Goal: Task Accomplishment & Management: Complete application form

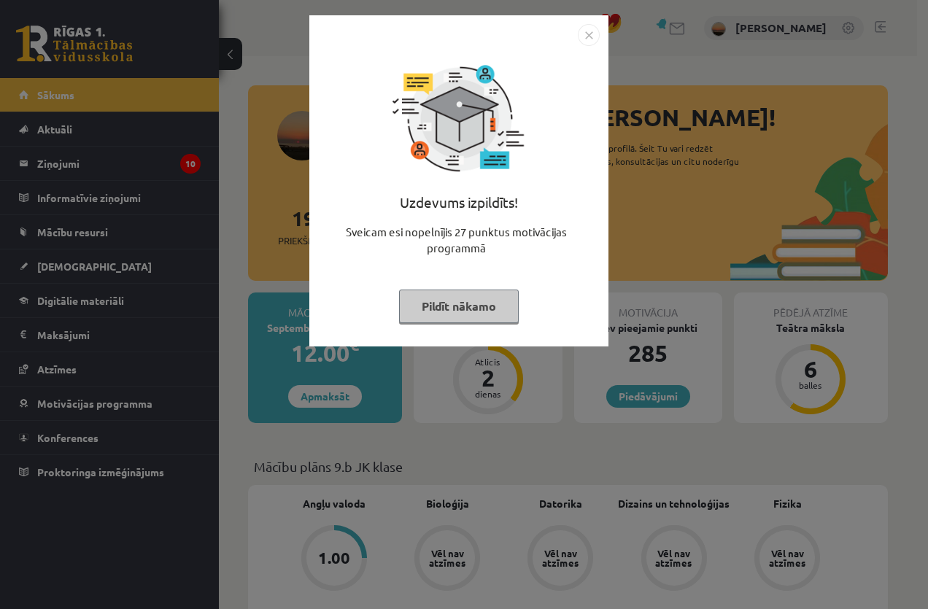
click at [582, 40] on img "Close" at bounding box center [589, 35] width 22 height 22
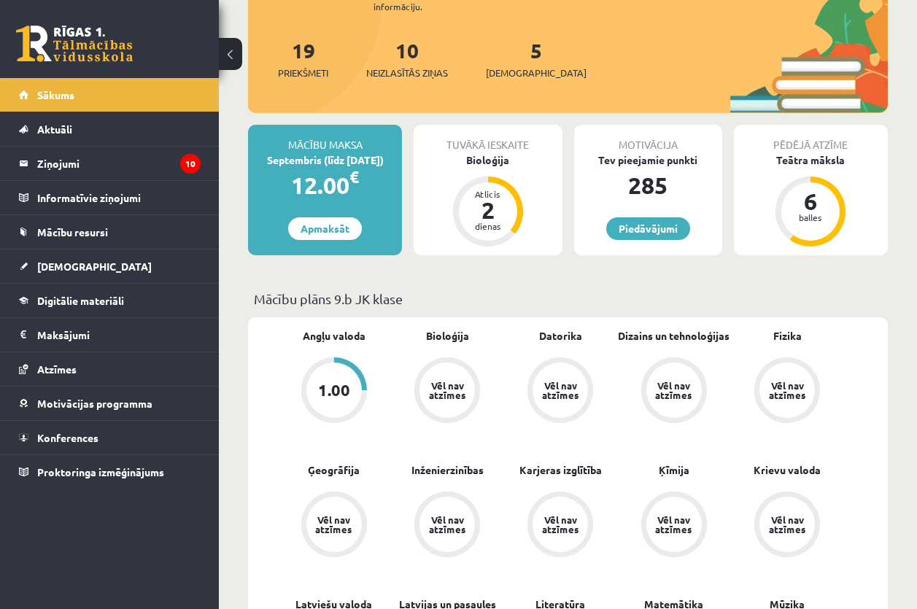
scroll to position [146, 0]
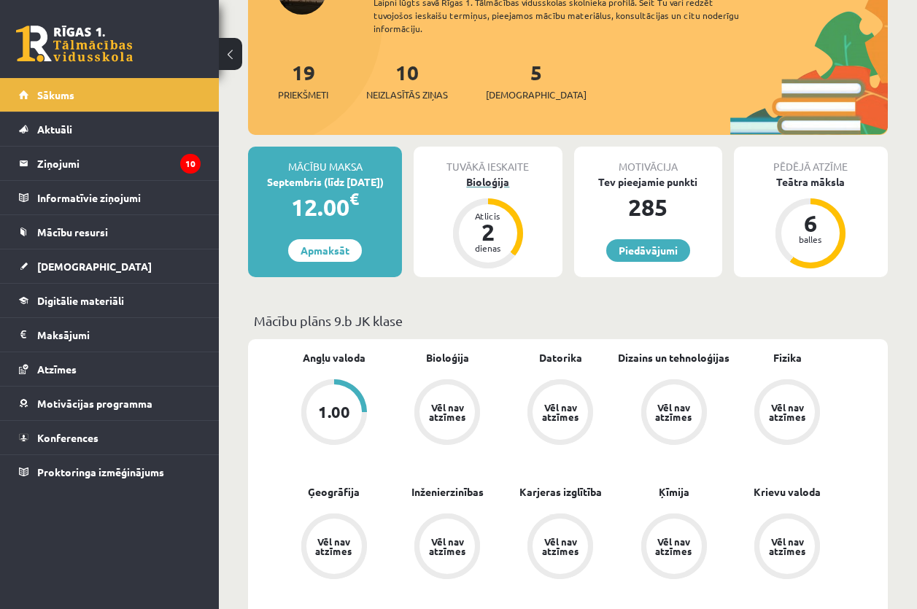
click at [492, 224] on div "2" at bounding box center [488, 231] width 44 height 23
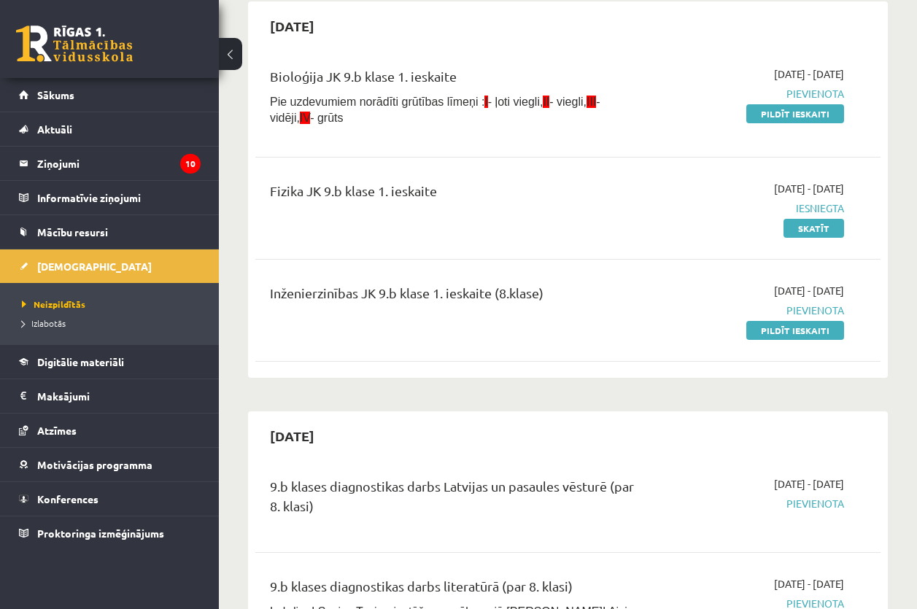
scroll to position [146, 0]
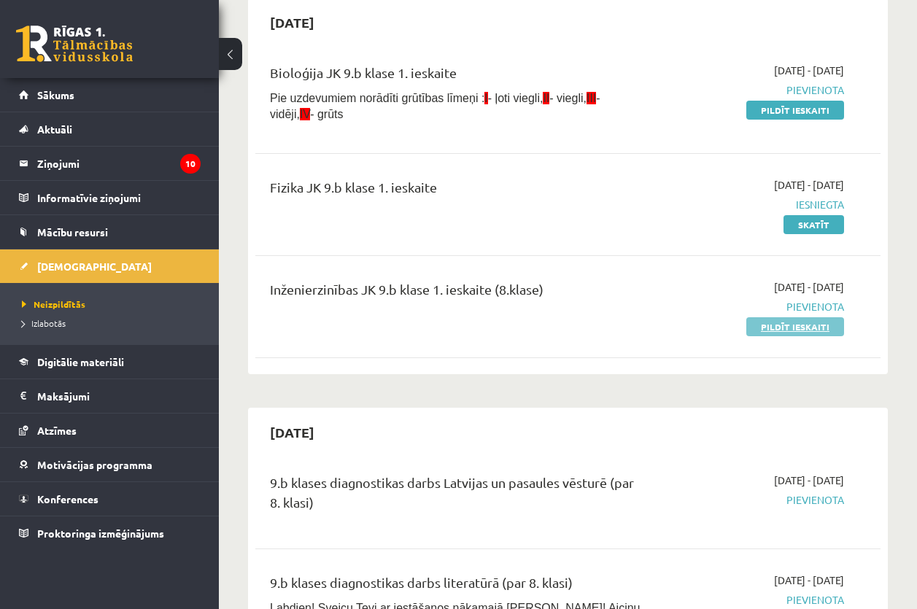
click at [773, 326] on link "Pildīt ieskaiti" at bounding box center [795, 326] width 98 height 19
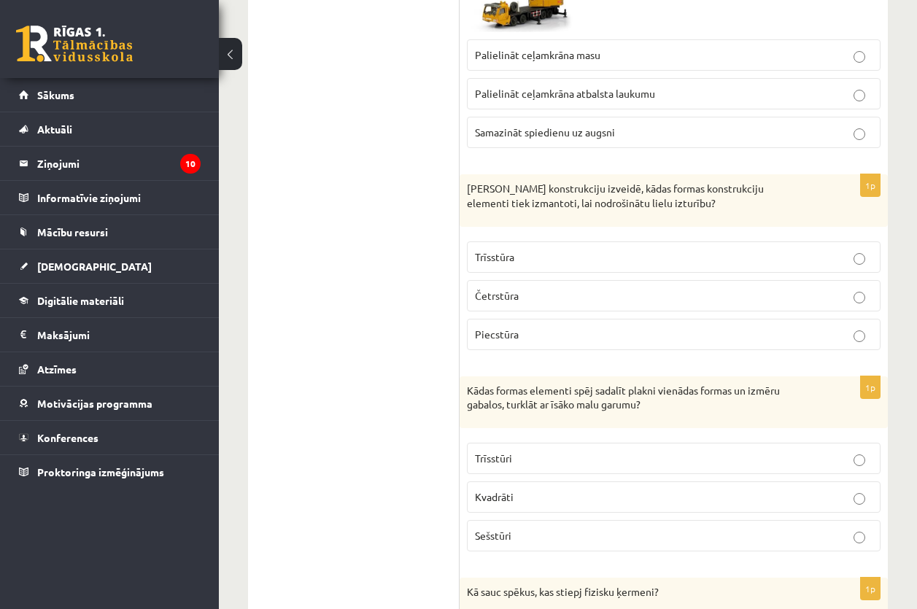
scroll to position [875, 0]
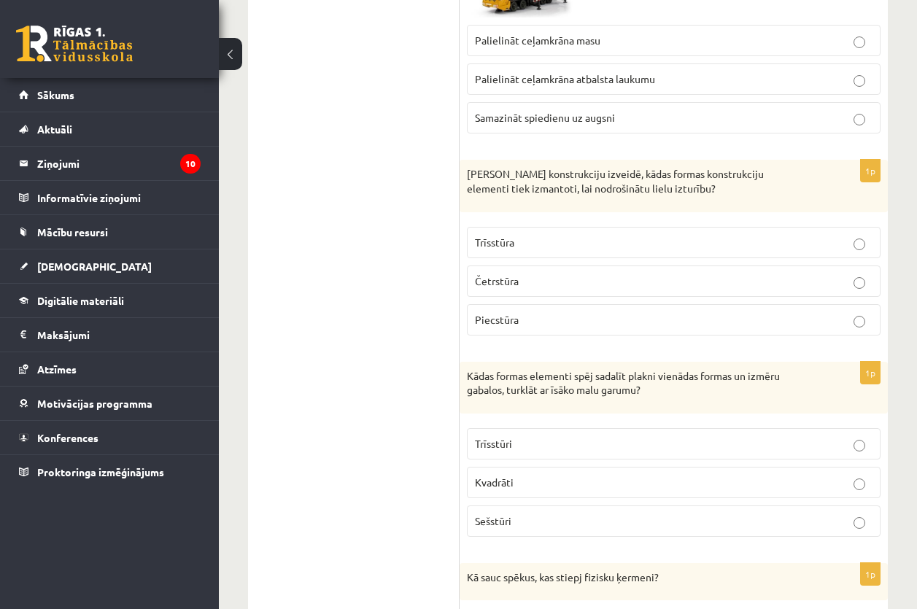
click at [578, 247] on p "Trīsstūra" at bounding box center [673, 242] width 397 height 15
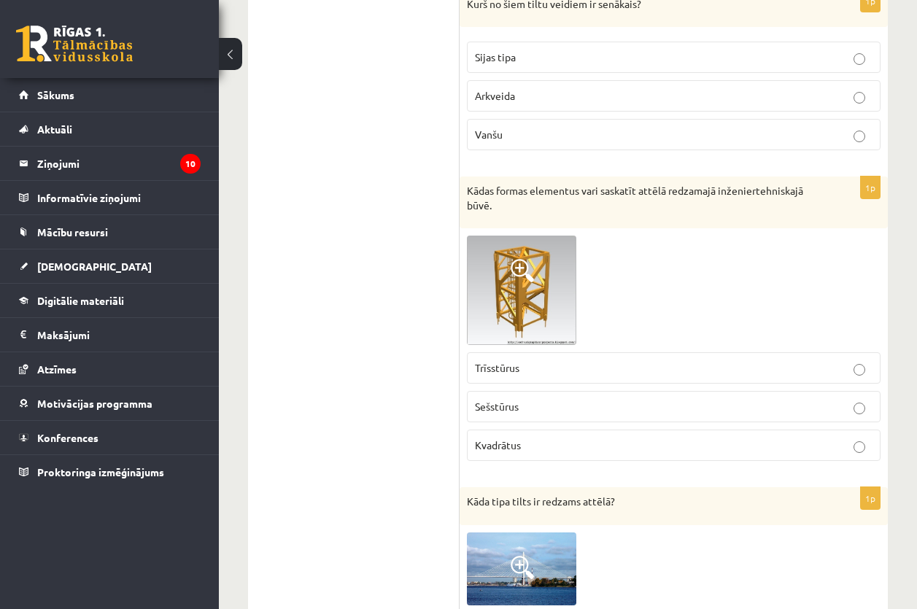
scroll to position [2480, 0]
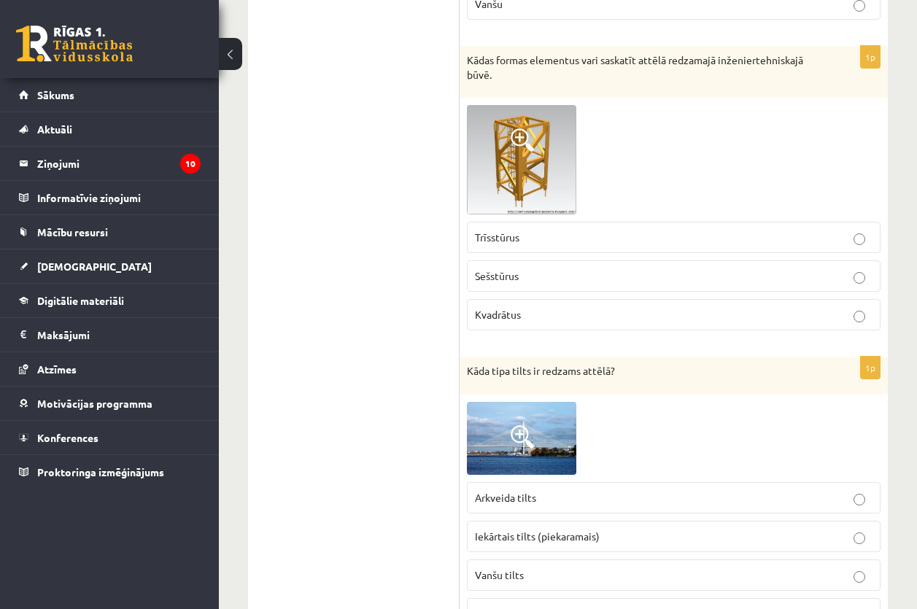
click at [538, 244] on p "Trīsstūrus" at bounding box center [673, 237] width 397 height 15
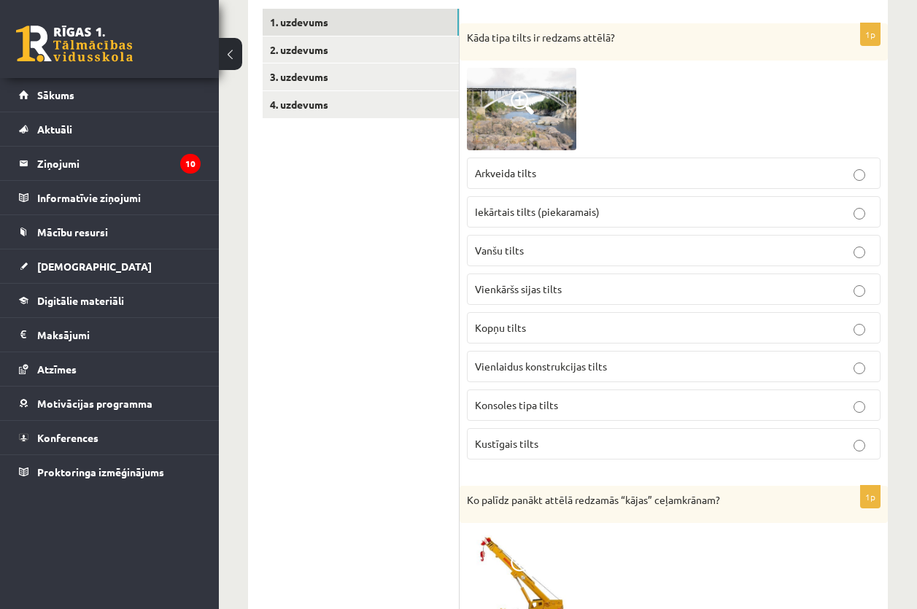
scroll to position [219, 0]
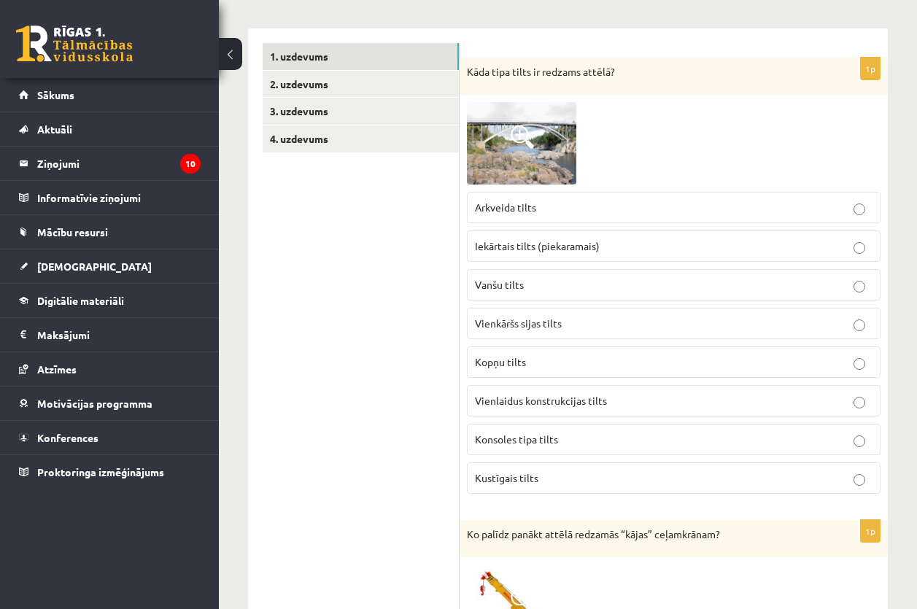
click at [552, 214] on p "Arkveida tilts" at bounding box center [673, 207] width 397 height 15
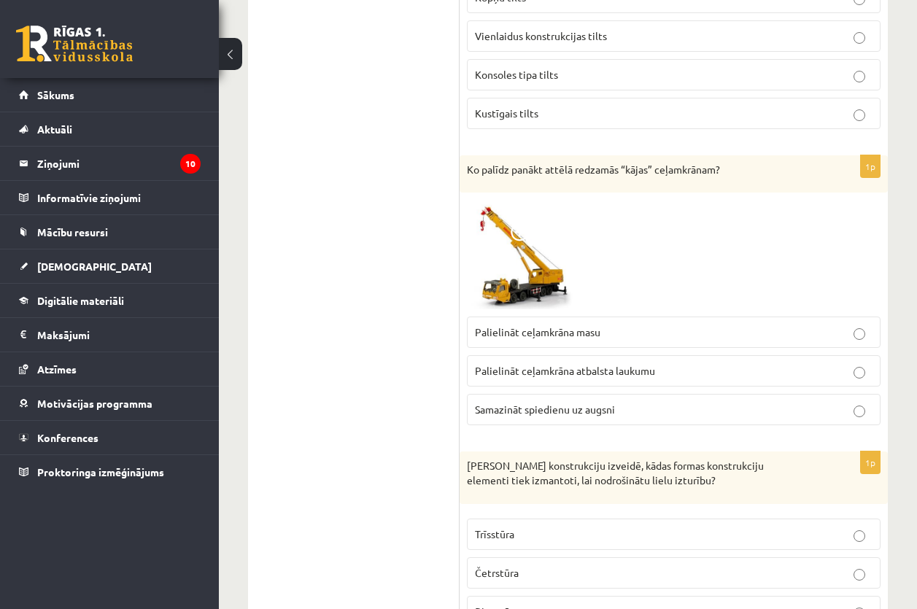
scroll to position [729, 0]
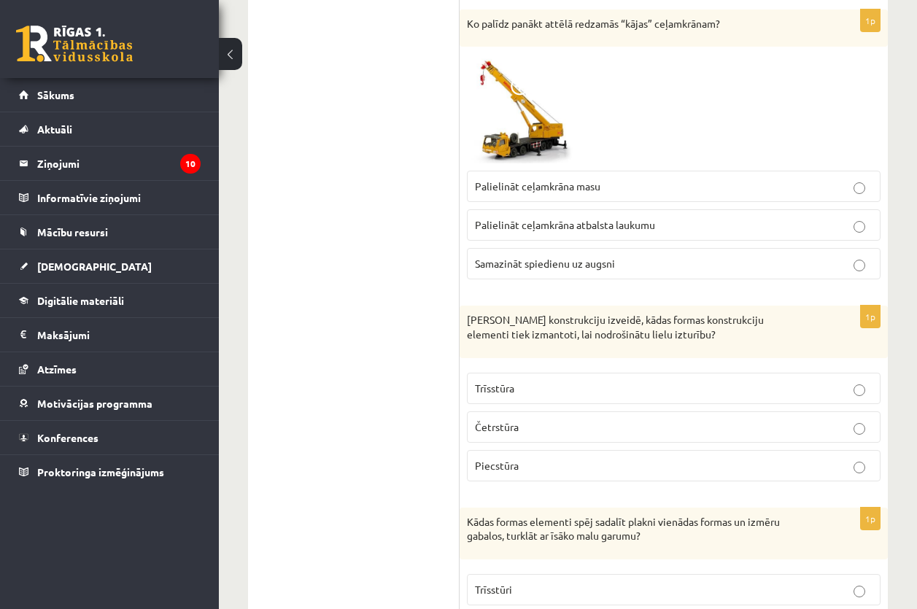
click at [618, 220] on p "Palielināt ceļamkrāna atbalsta laukumu" at bounding box center [673, 224] width 397 height 15
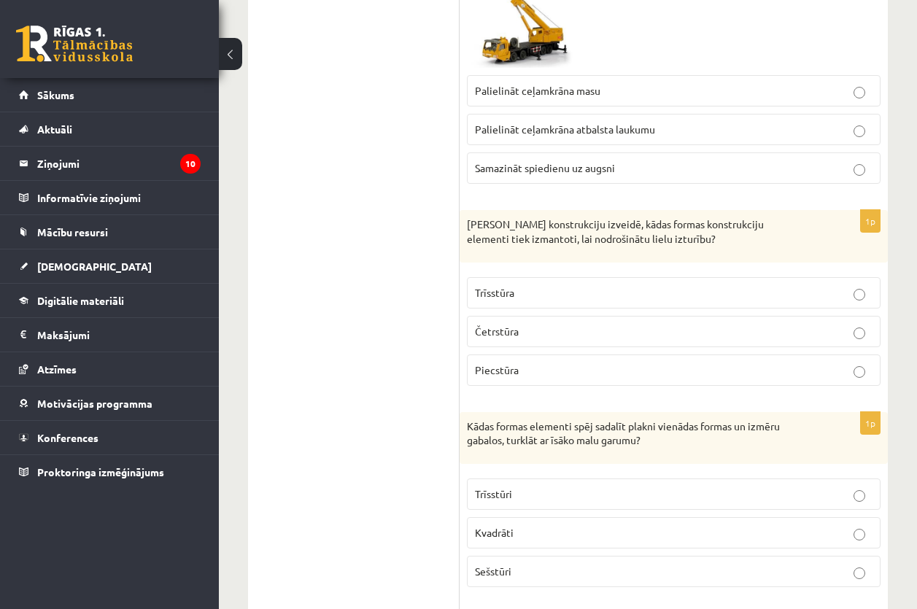
scroll to position [802, 0]
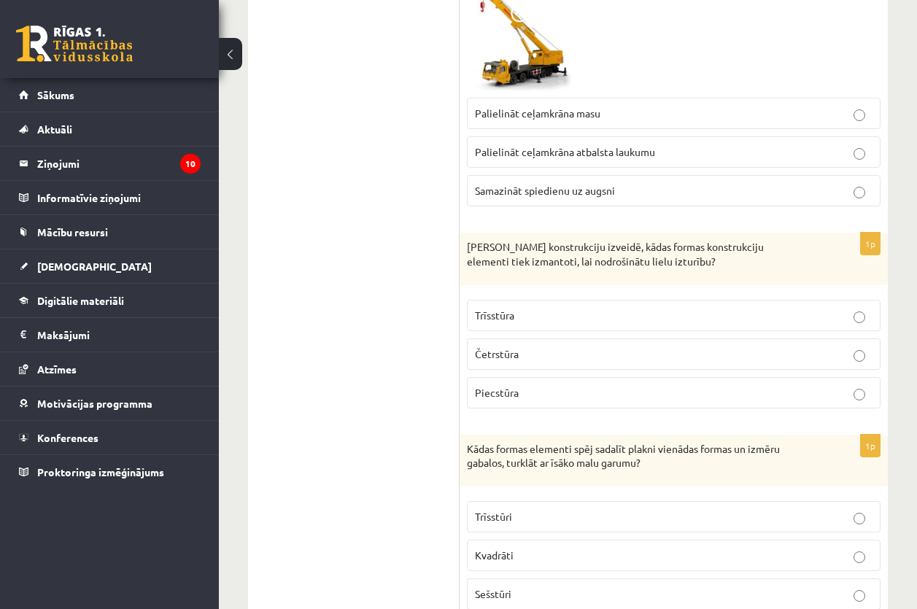
click at [484, 323] on p "Trīsstūra" at bounding box center [673, 315] width 397 height 15
click at [525, 312] on p "Trīsstūra" at bounding box center [673, 315] width 397 height 15
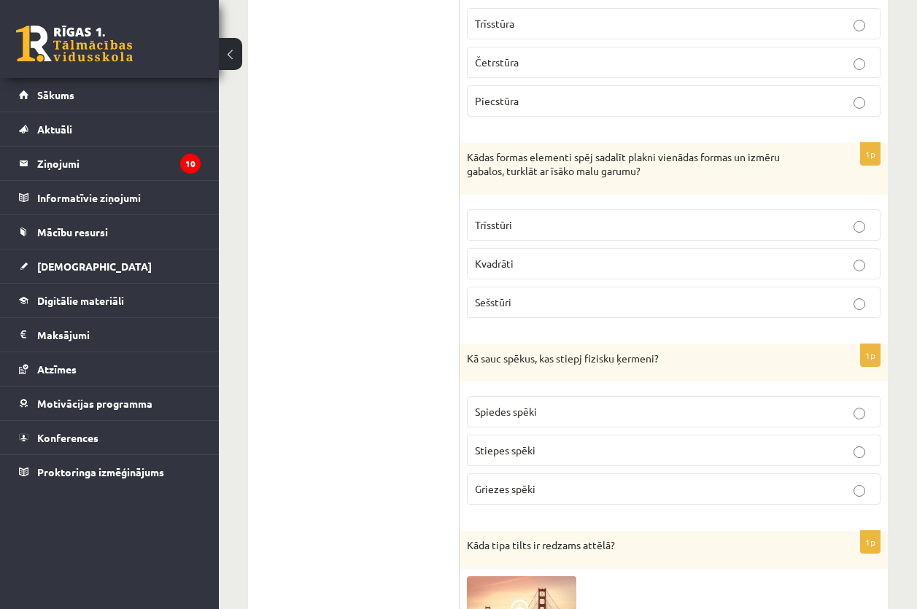
scroll to position [1167, 0]
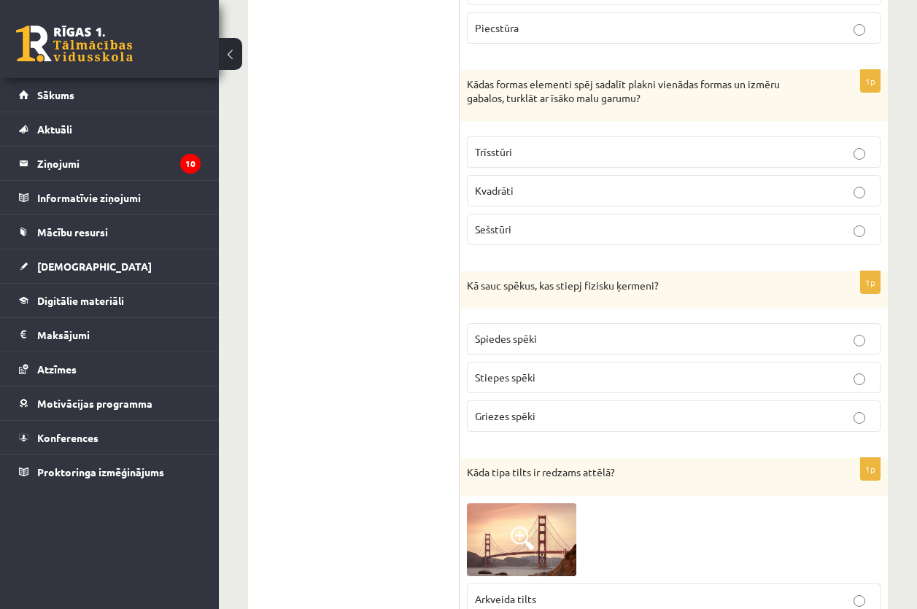
click at [645, 167] on label "Trīsstūri" at bounding box center [674, 151] width 414 height 31
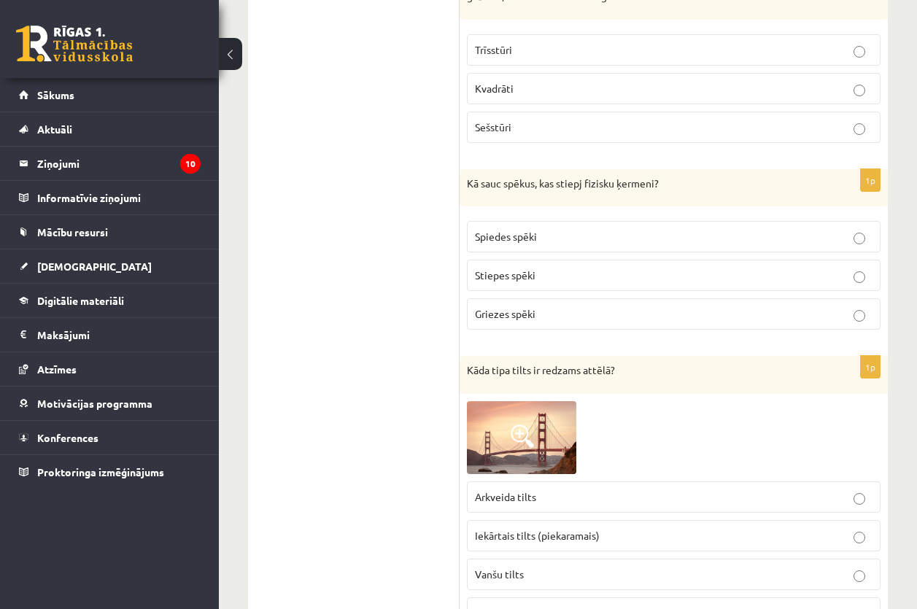
scroll to position [1313, 0]
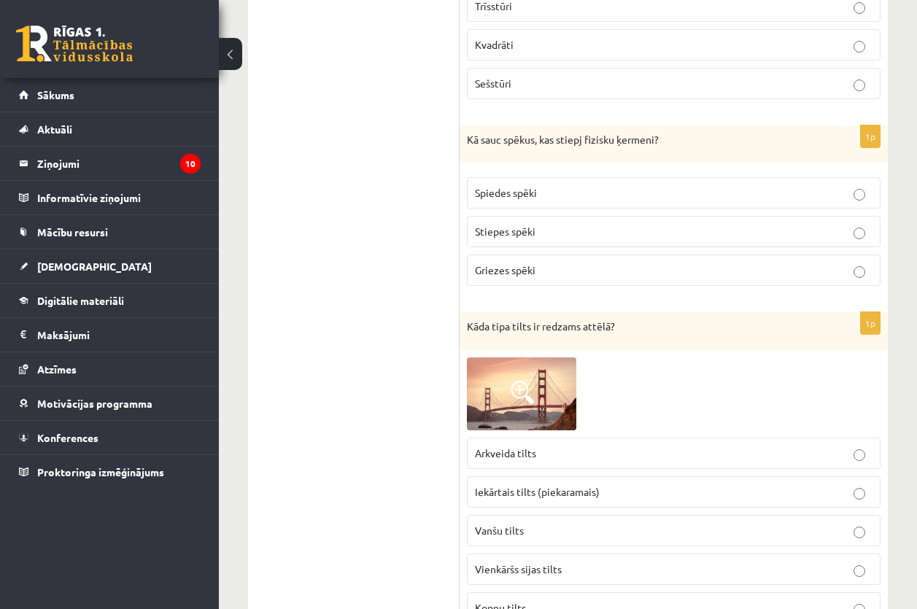
click at [518, 238] on p "Stiepes spēki" at bounding box center [673, 231] width 397 height 15
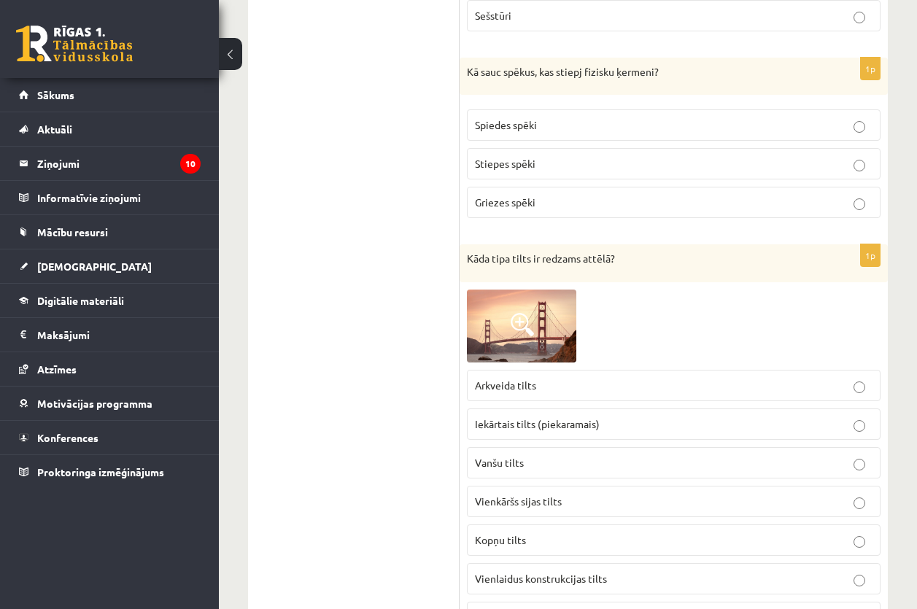
scroll to position [1459, 0]
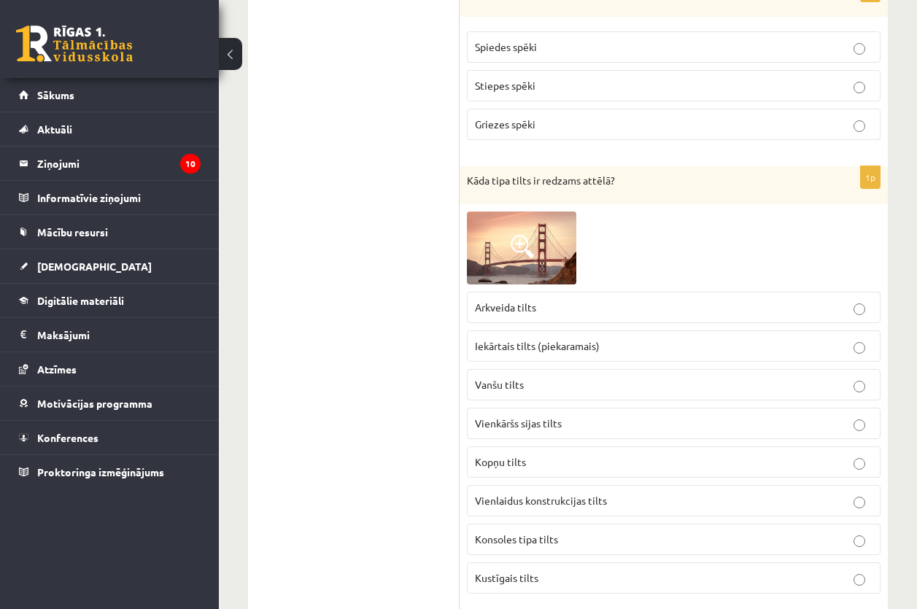
click at [530, 379] on p "Vanšu tilts" at bounding box center [673, 384] width 397 height 15
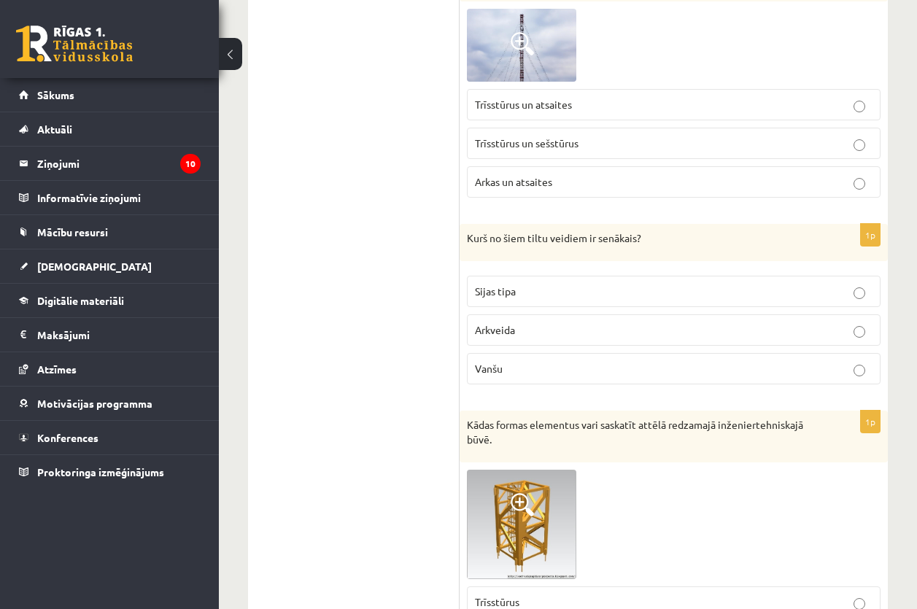
scroll to position [2042, 0]
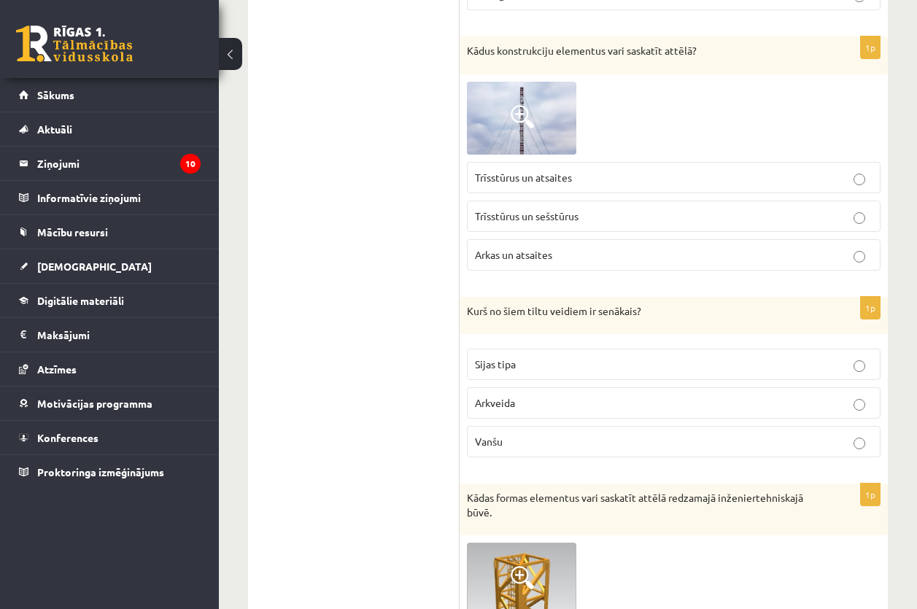
click at [552, 120] on img at bounding box center [521, 118] width 109 height 73
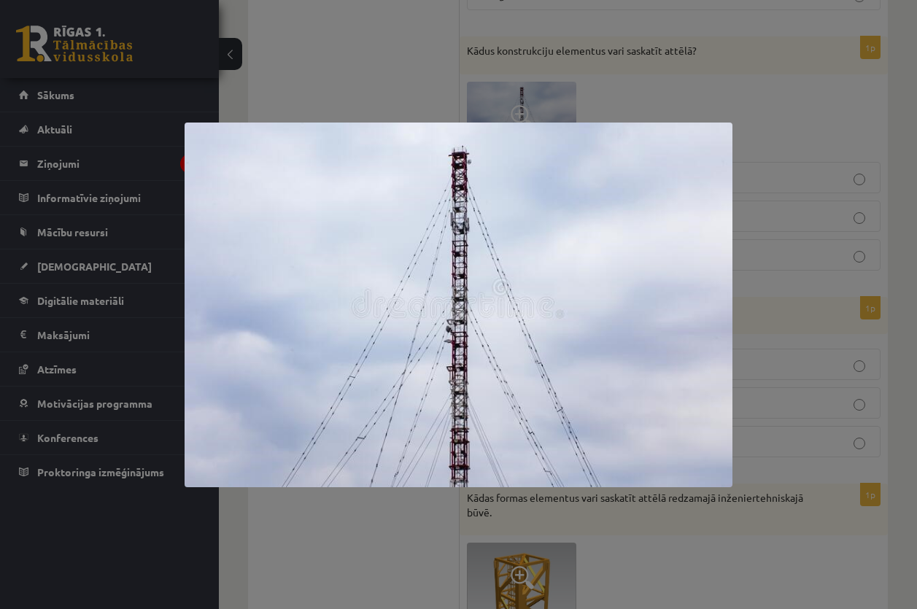
drag, startPoint x: 462, startPoint y: 251, endPoint x: 513, endPoint y: 229, distance: 55.5
click at [513, 229] on img at bounding box center [458, 305] width 547 height 365
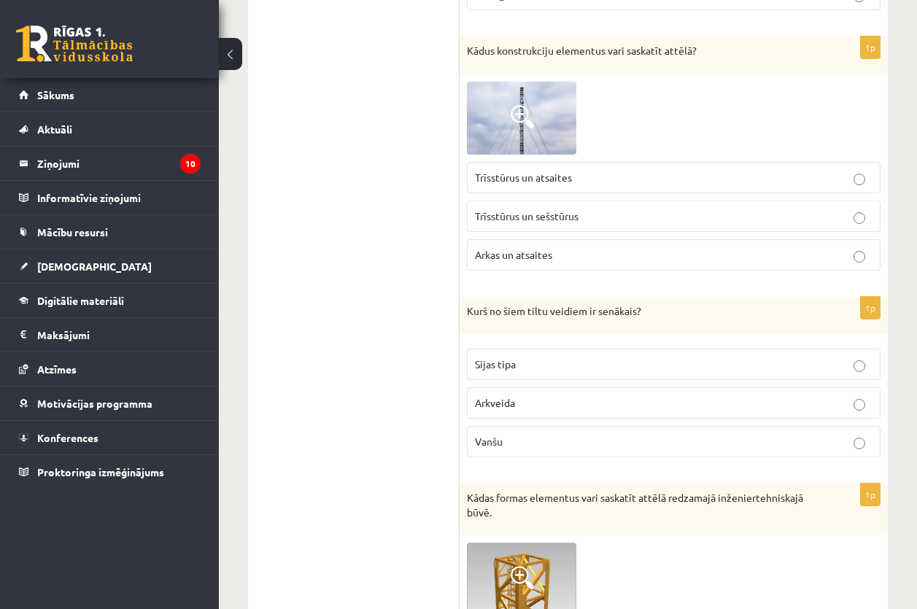
click at [535, 147] on img at bounding box center [521, 118] width 109 height 73
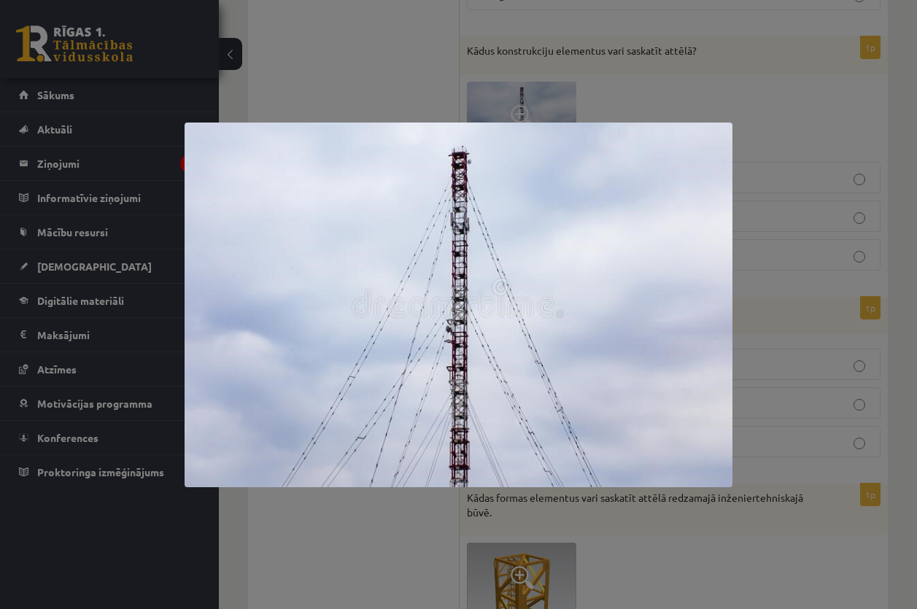
click at [770, 257] on div at bounding box center [458, 304] width 917 height 609
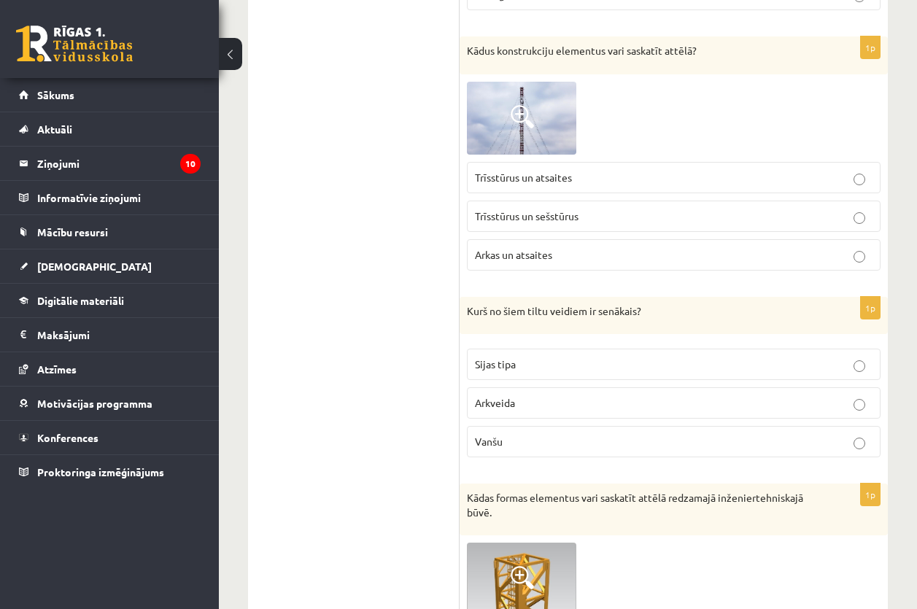
click at [582, 183] on p "Trīsstūrus un atsaites" at bounding box center [673, 177] width 397 height 15
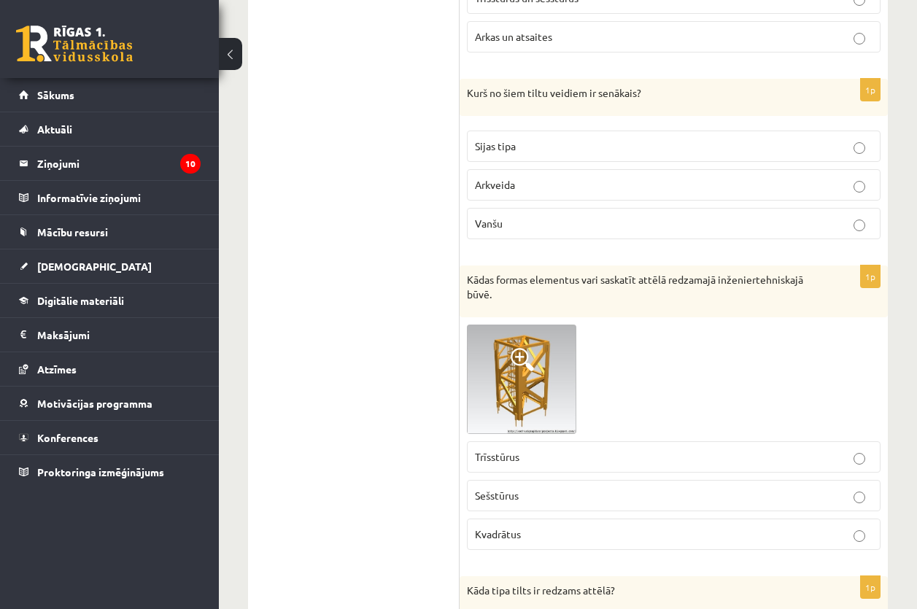
scroll to position [2261, 0]
click at [498, 142] on span "Sijas tipa" at bounding box center [495, 145] width 41 height 13
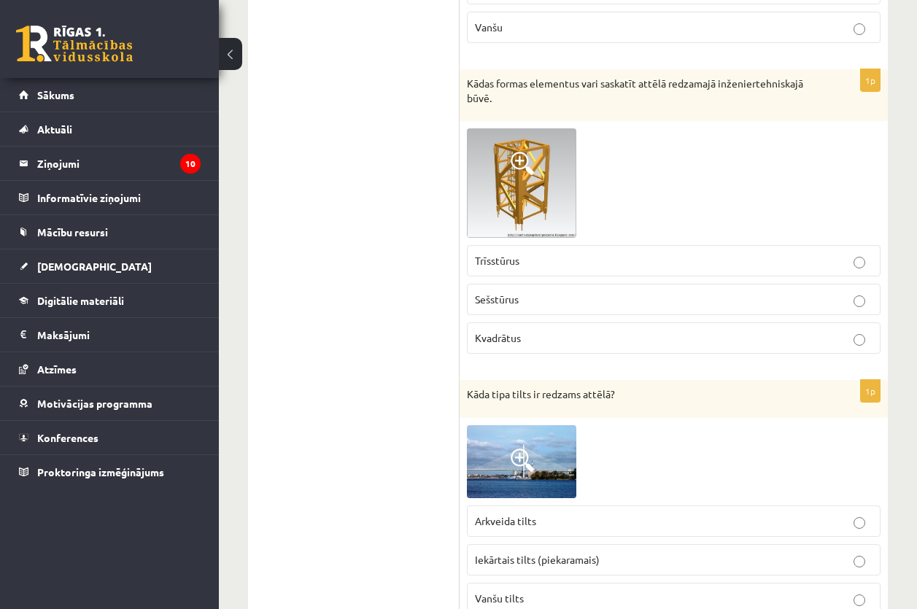
scroll to position [2480, 0]
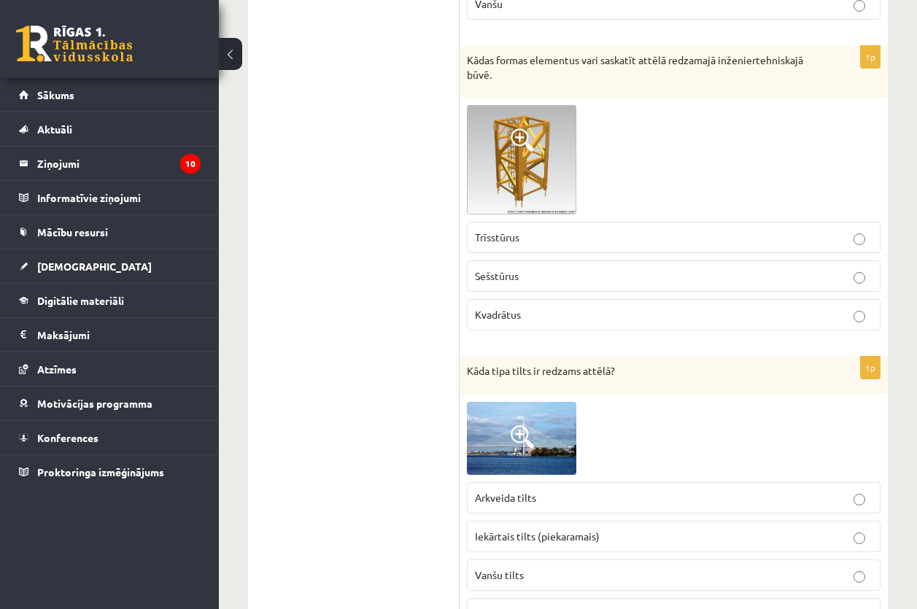
click at [540, 238] on p "Trīsstūrus" at bounding box center [673, 237] width 397 height 15
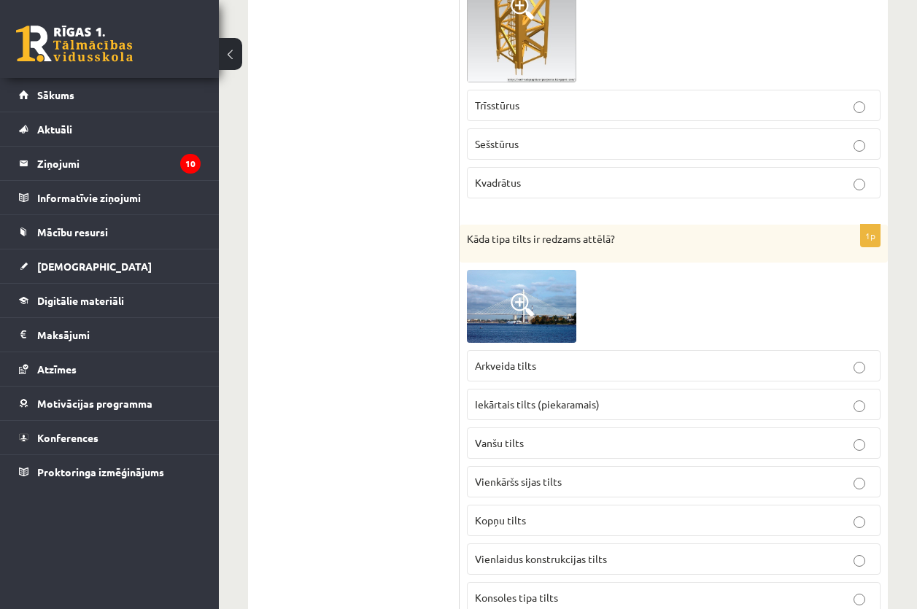
scroll to position [2626, 0]
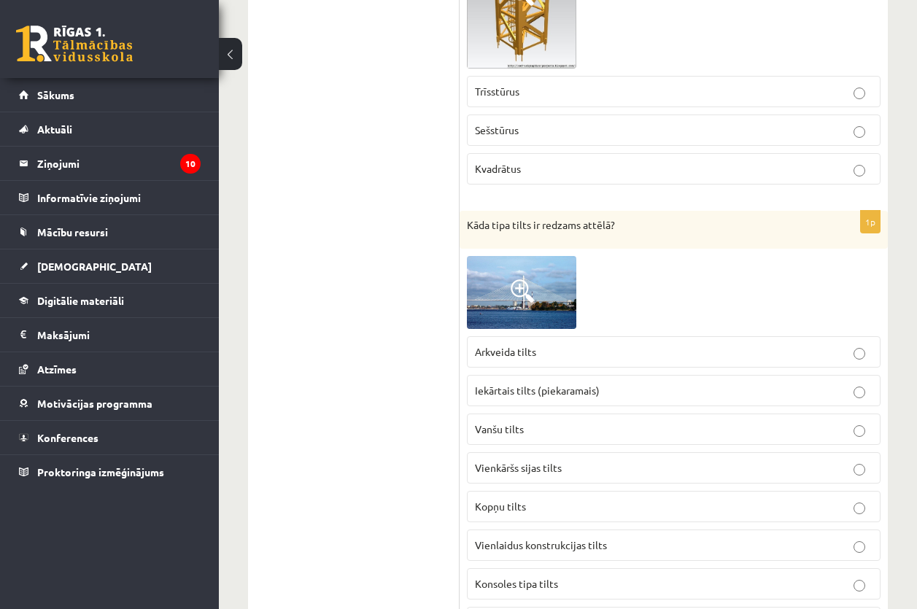
click at [548, 272] on img at bounding box center [521, 292] width 109 height 73
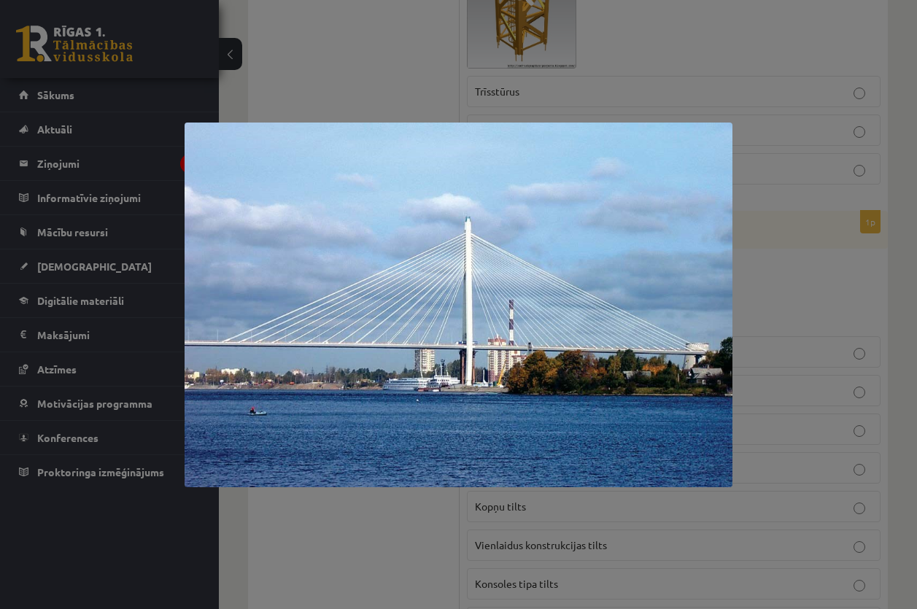
click at [767, 287] on div at bounding box center [458, 304] width 917 height 609
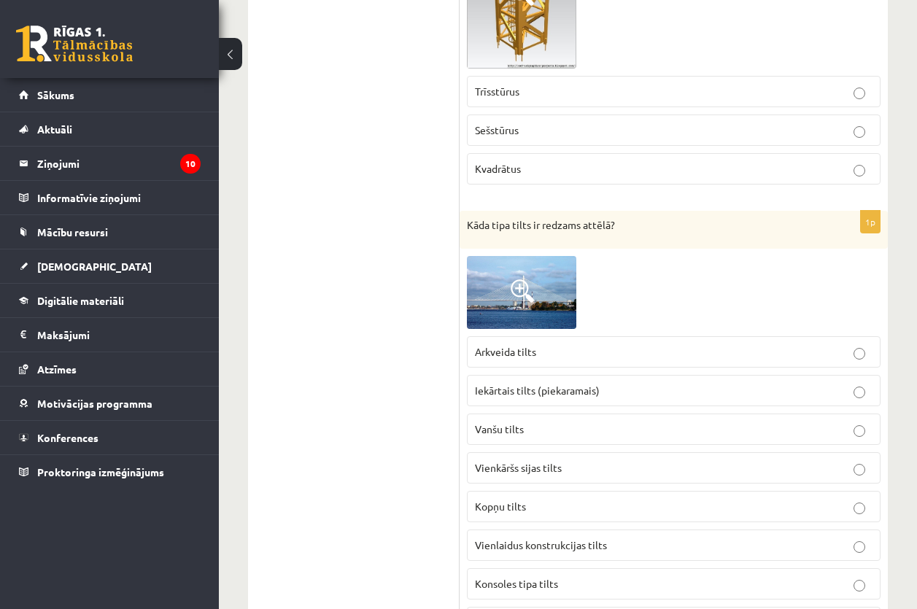
click at [565, 292] on img at bounding box center [521, 292] width 109 height 73
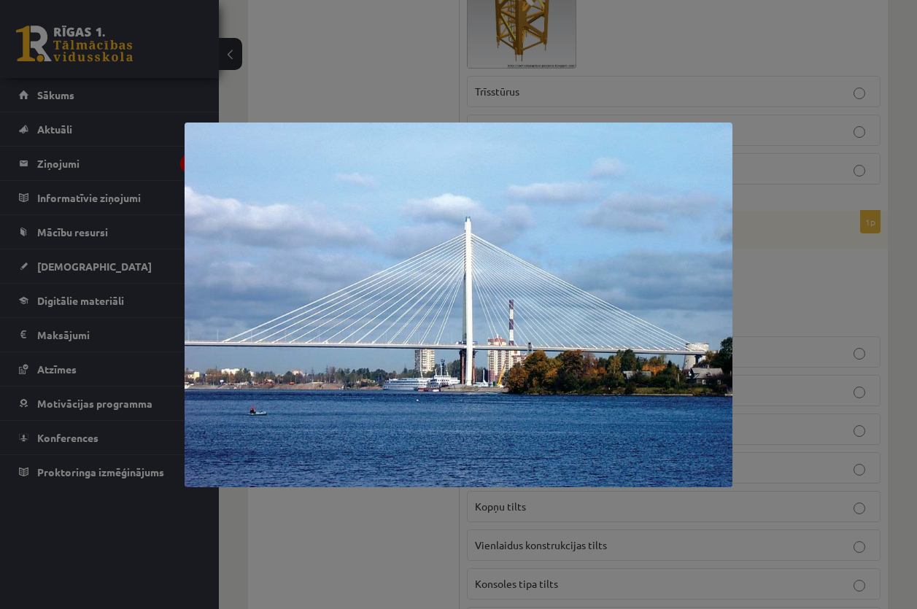
click at [760, 284] on div at bounding box center [458, 304] width 917 height 609
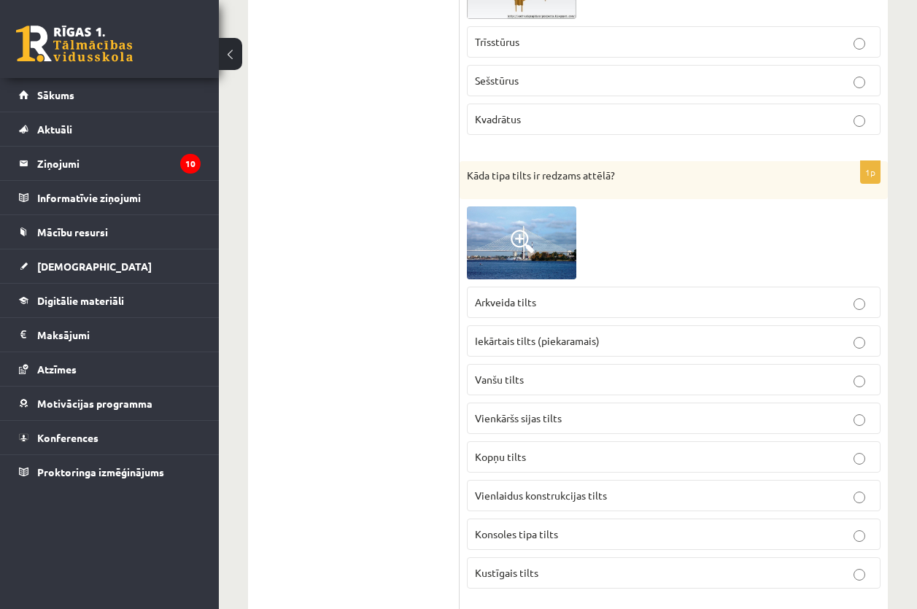
scroll to position [2698, 0]
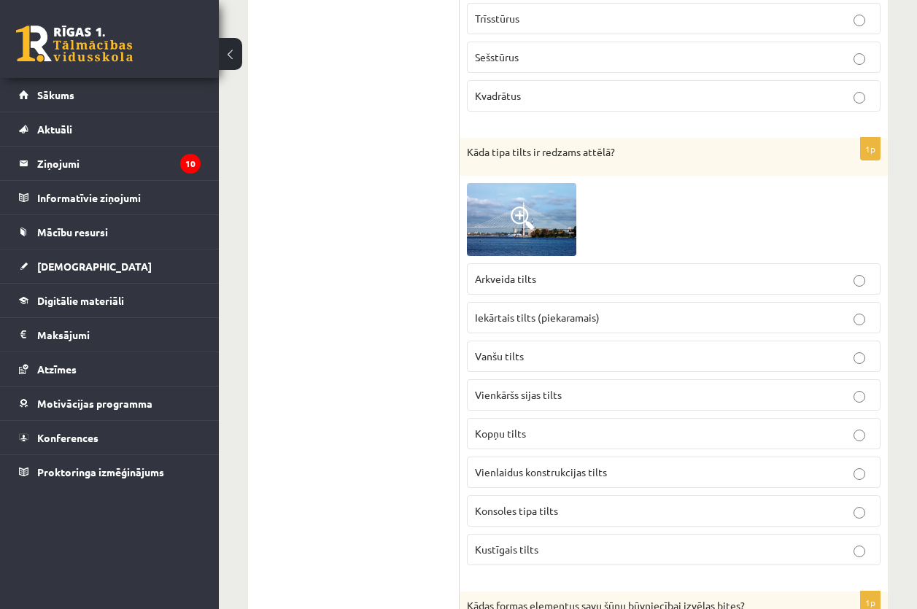
click at [521, 215] on span at bounding box center [522, 217] width 23 height 23
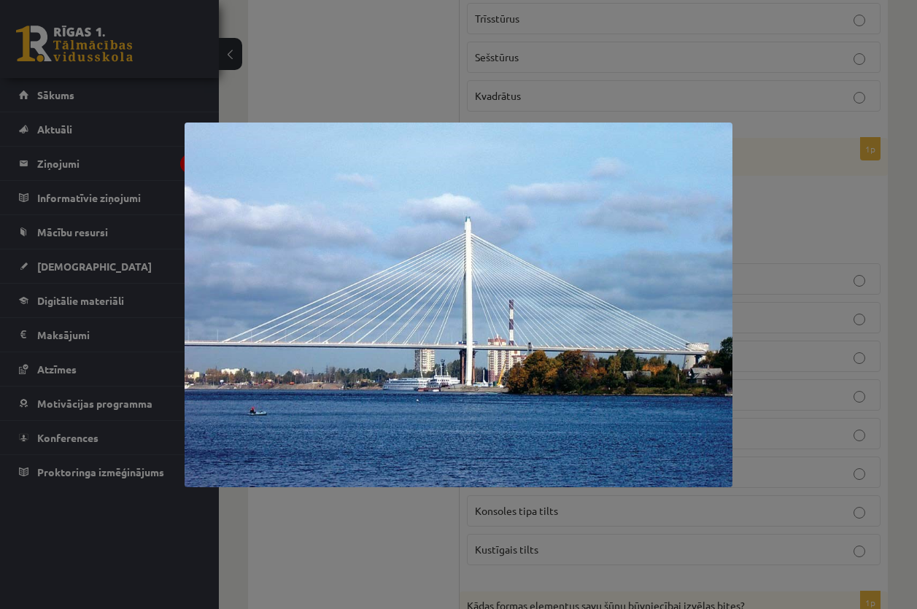
click at [845, 206] on div at bounding box center [458, 304] width 917 height 609
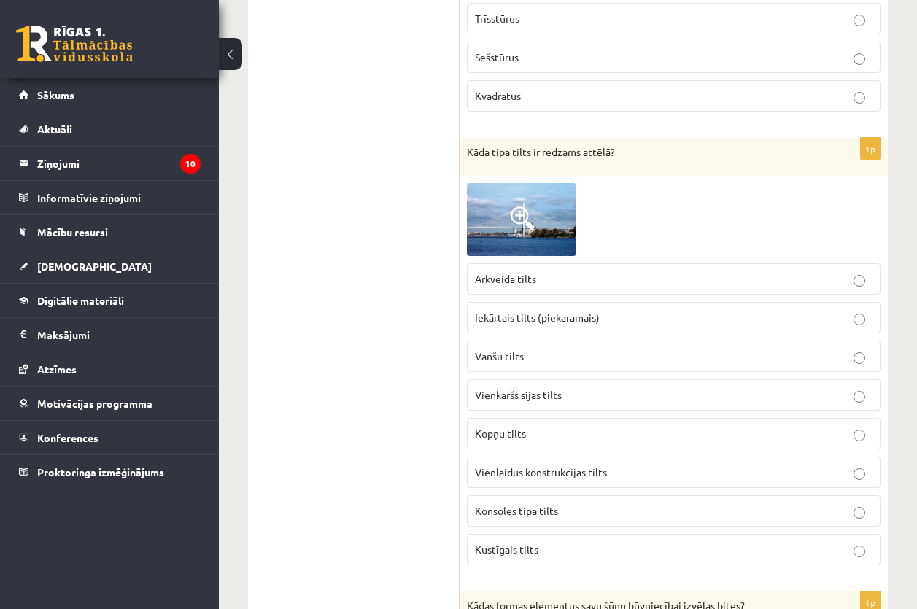
click at [546, 392] on span "Vienkāršs sijas tilts" at bounding box center [518, 394] width 87 height 13
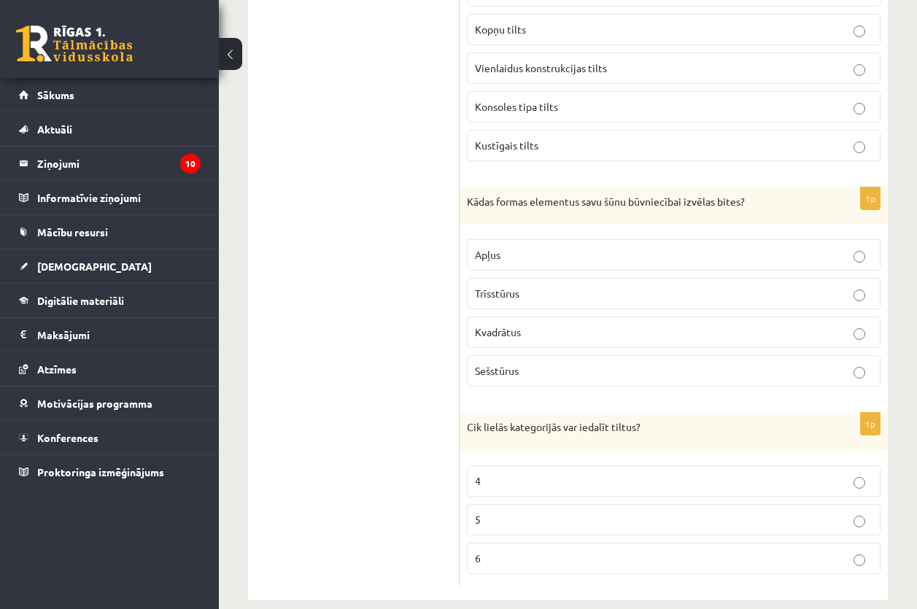
scroll to position [3124, 0]
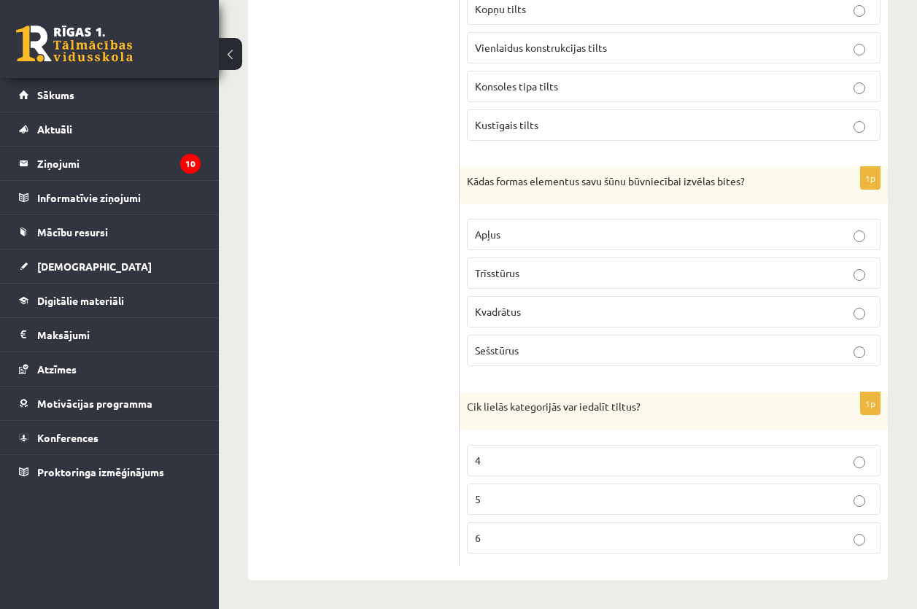
click at [535, 349] on p "Sešstūrus" at bounding box center [673, 350] width 397 height 15
click at [523, 501] on p "5" at bounding box center [673, 499] width 397 height 15
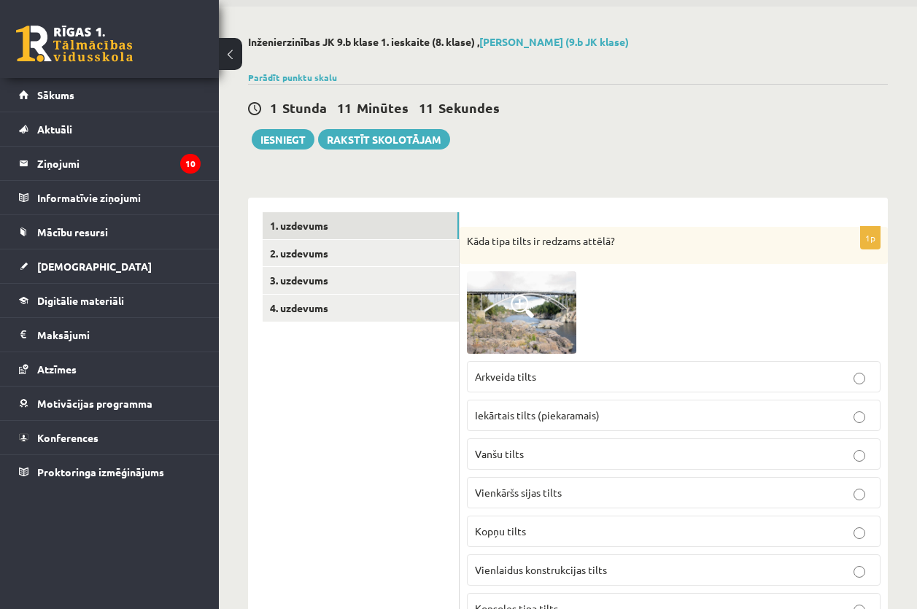
scroll to position [0, 0]
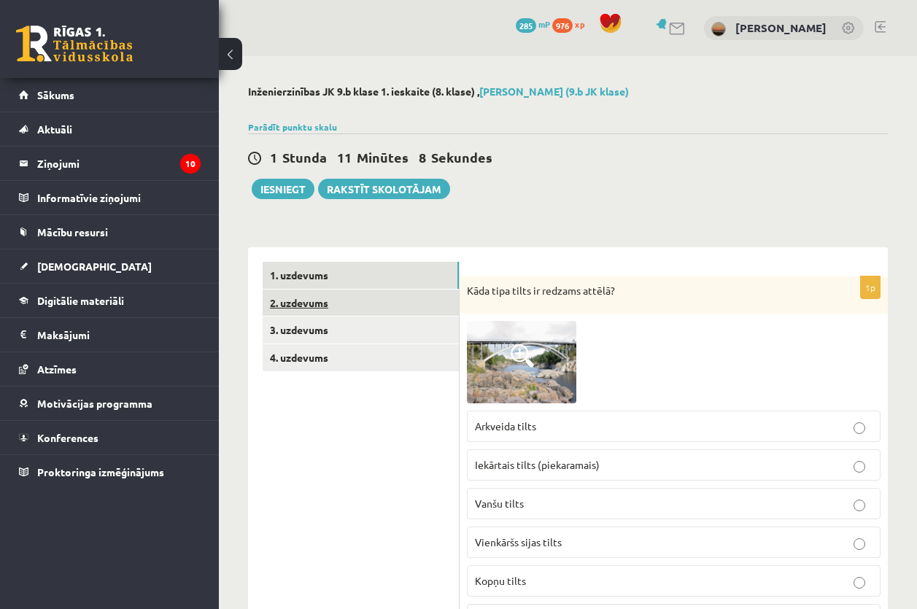
click at [317, 310] on link "2. uzdevums" at bounding box center [361, 303] width 196 height 27
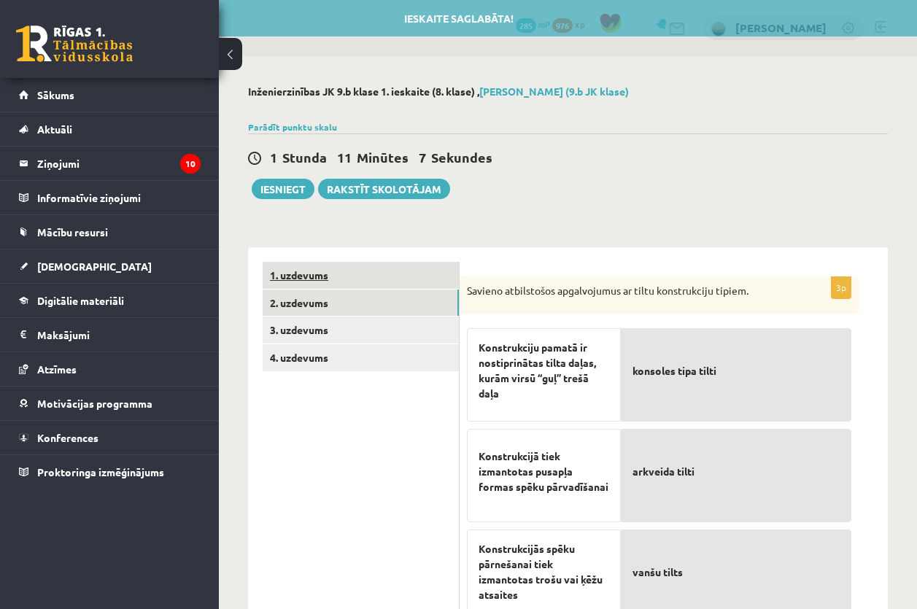
click at [315, 276] on link "1. uzdevums" at bounding box center [361, 275] width 196 height 27
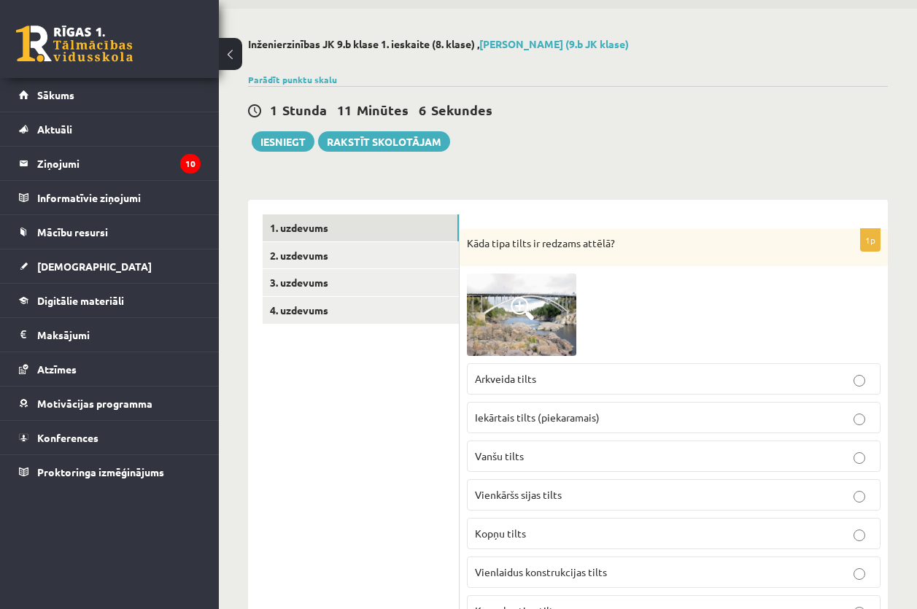
scroll to position [73, 0]
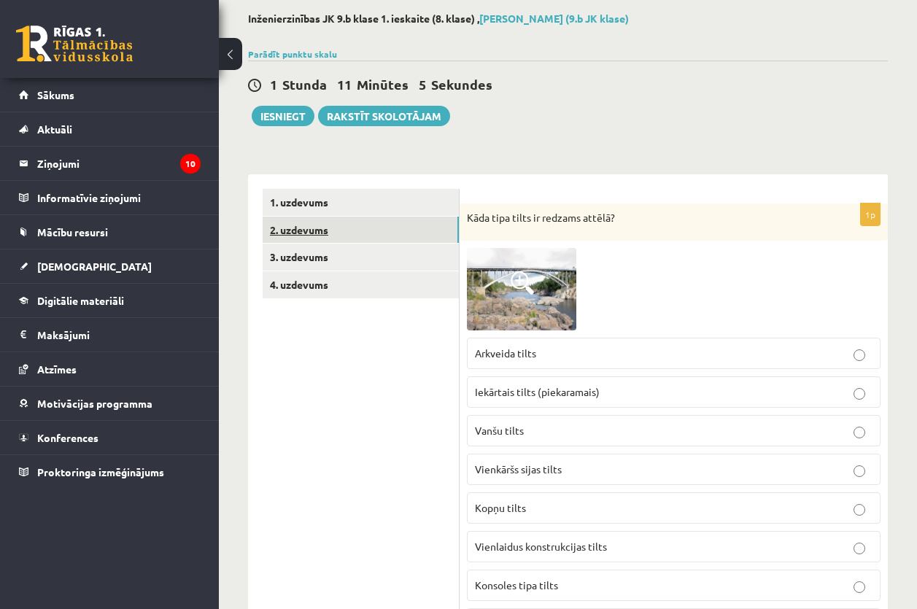
click at [320, 224] on link "2. uzdevums" at bounding box center [361, 230] width 196 height 27
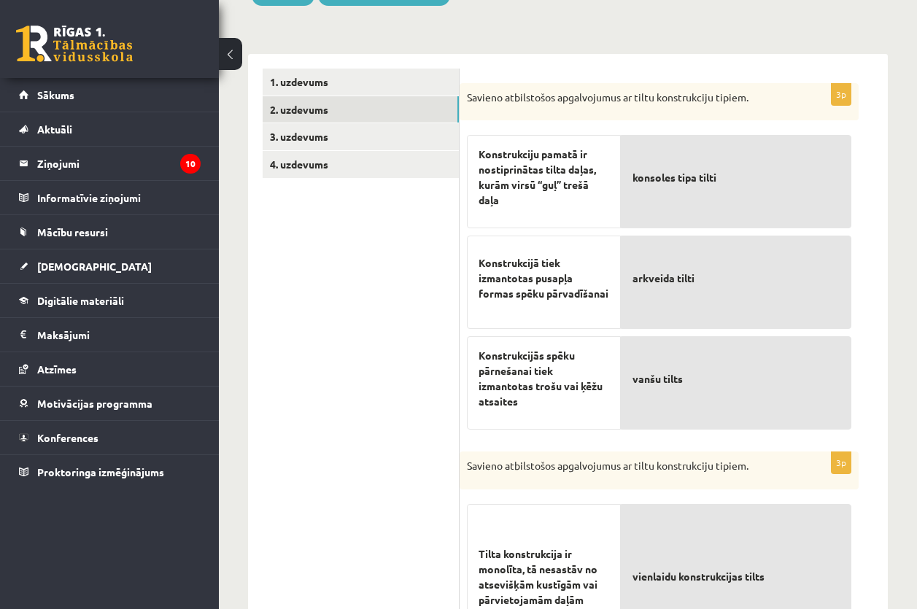
scroll to position [219, 0]
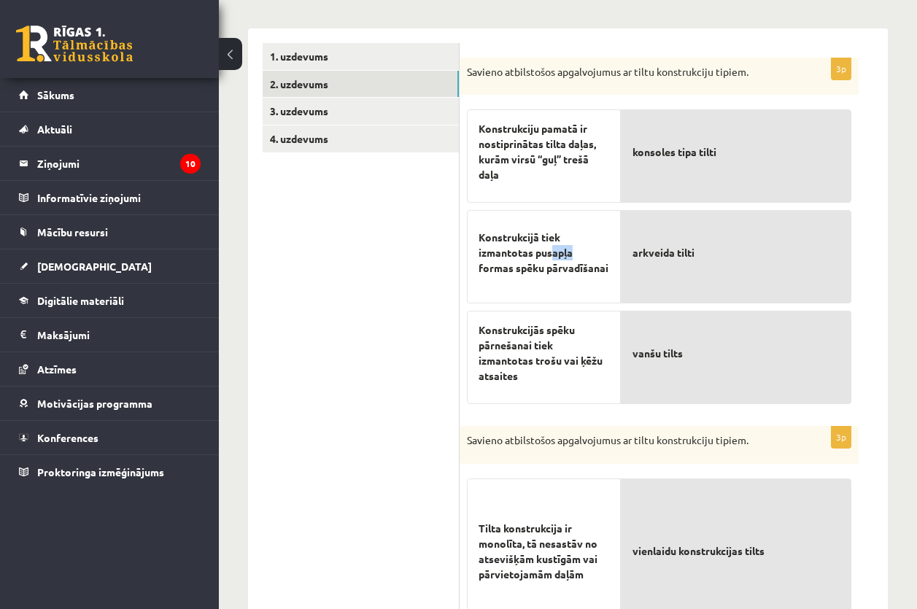
drag, startPoint x: 551, startPoint y: 259, endPoint x: 588, endPoint y: 252, distance: 37.2
click at [586, 252] on span "Konstrukcijā tiek izmantotas pusapļa formas spēku pārvadīšanai" at bounding box center [543, 253] width 131 height 46
drag, startPoint x: 588, startPoint y: 252, endPoint x: 687, endPoint y: 354, distance: 142.3
click at [687, 354] on p "vanšu tilts" at bounding box center [735, 352] width 207 height 61
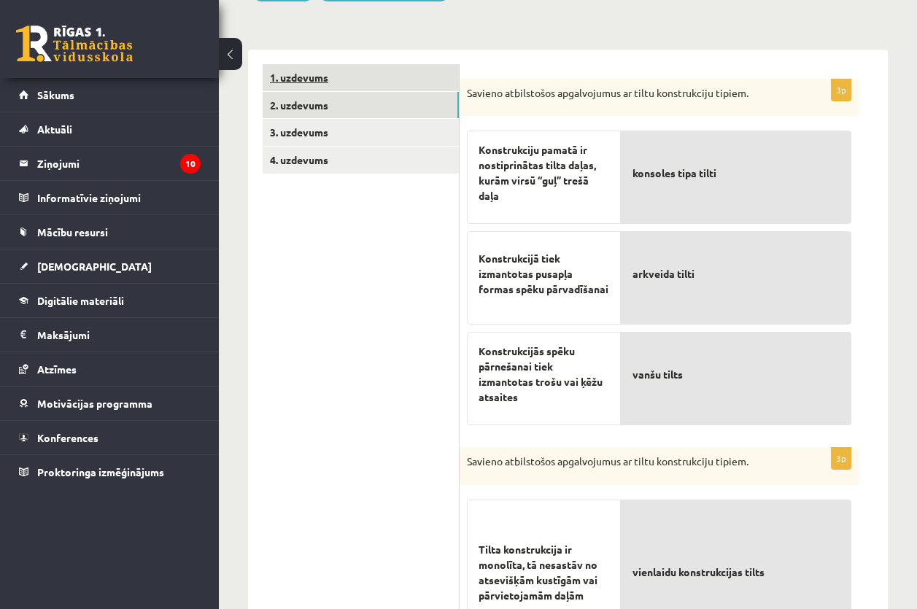
scroll to position [0, 0]
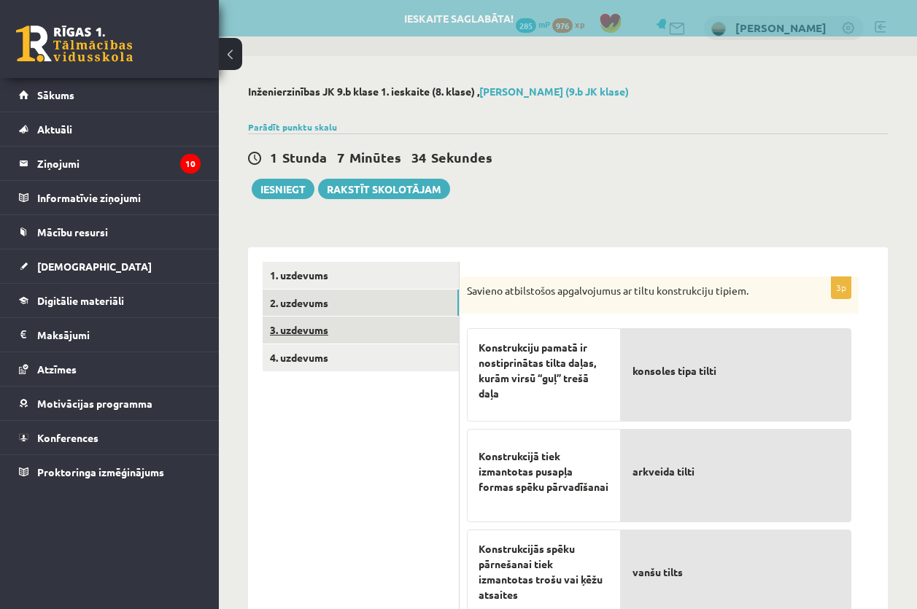
click at [302, 325] on link "3. uzdevums" at bounding box center [361, 330] width 196 height 27
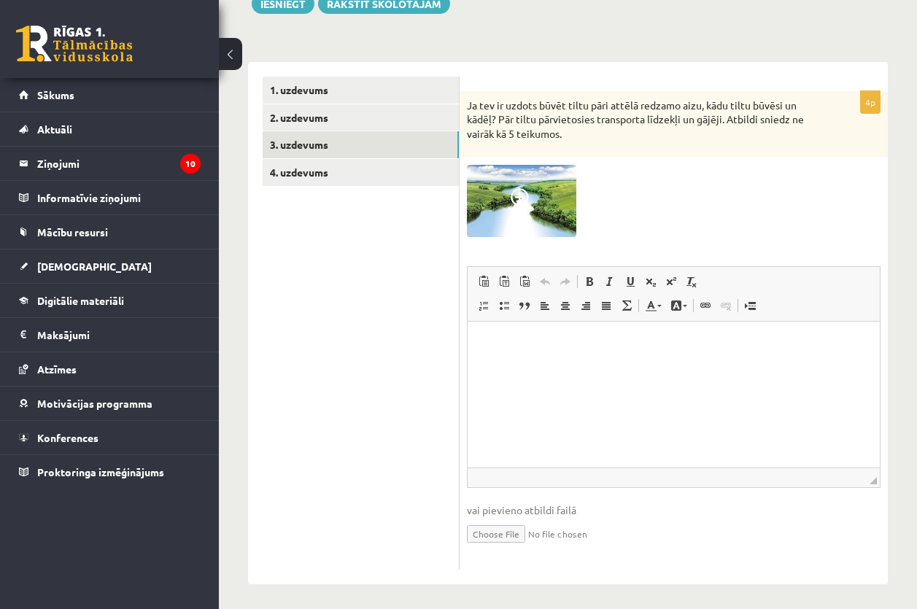
scroll to position [191, 0]
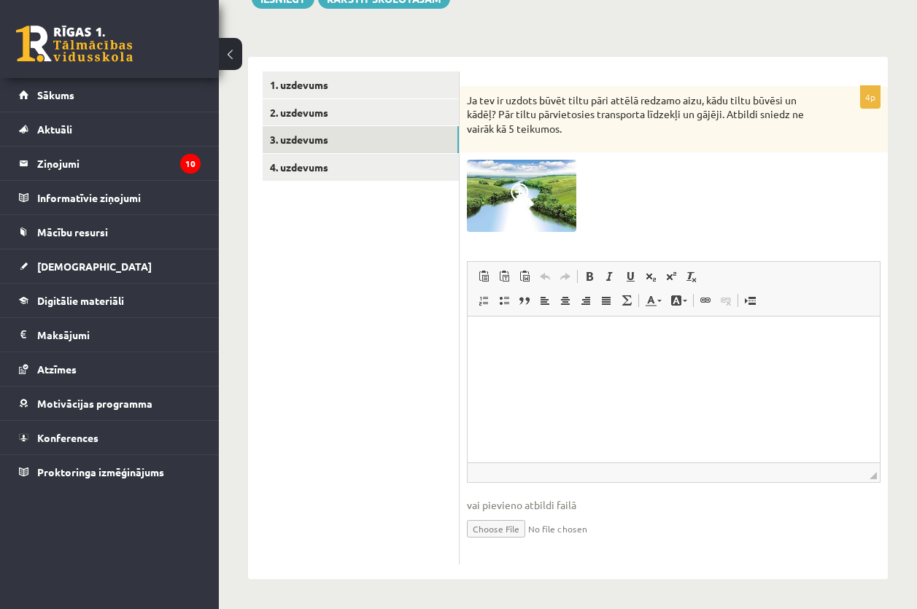
click at [599, 339] on p "Bagātinātā teksta redaktors, wiswyg-editor-user-answer-47024786347000" at bounding box center [673, 338] width 383 height 15
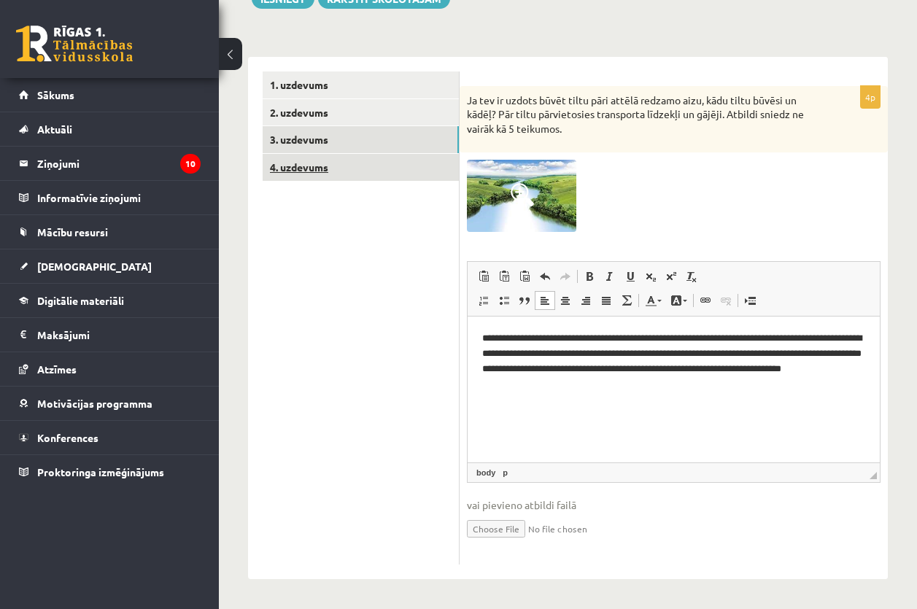
click at [350, 159] on link "4. uzdevums" at bounding box center [361, 167] width 196 height 27
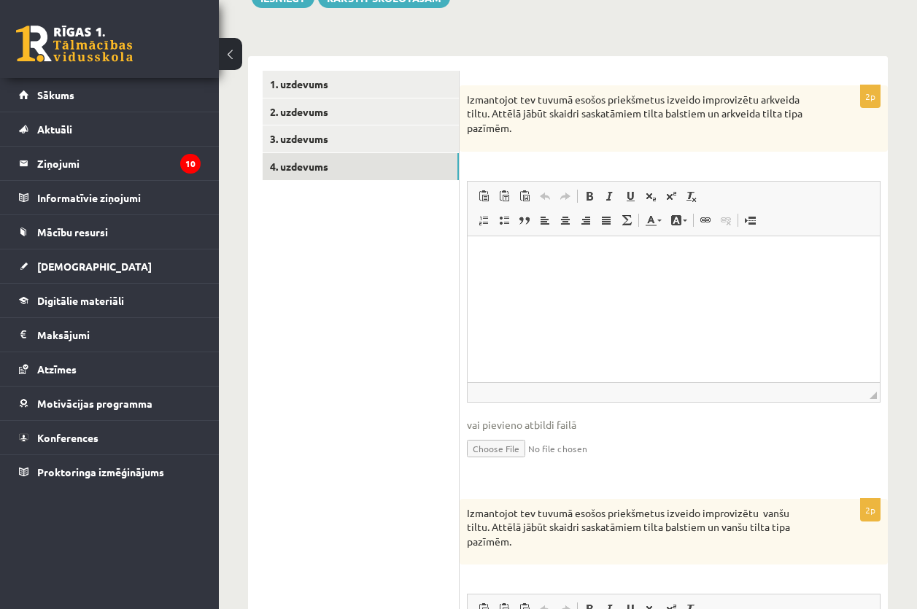
scroll to position [0, 0]
click at [577, 274] on html at bounding box center [673, 258] width 412 height 44
drag, startPoint x: 577, startPoint y: 274, endPoint x: 553, endPoint y: 279, distance: 24.6
click at [553, 279] on html at bounding box center [673, 258] width 412 height 44
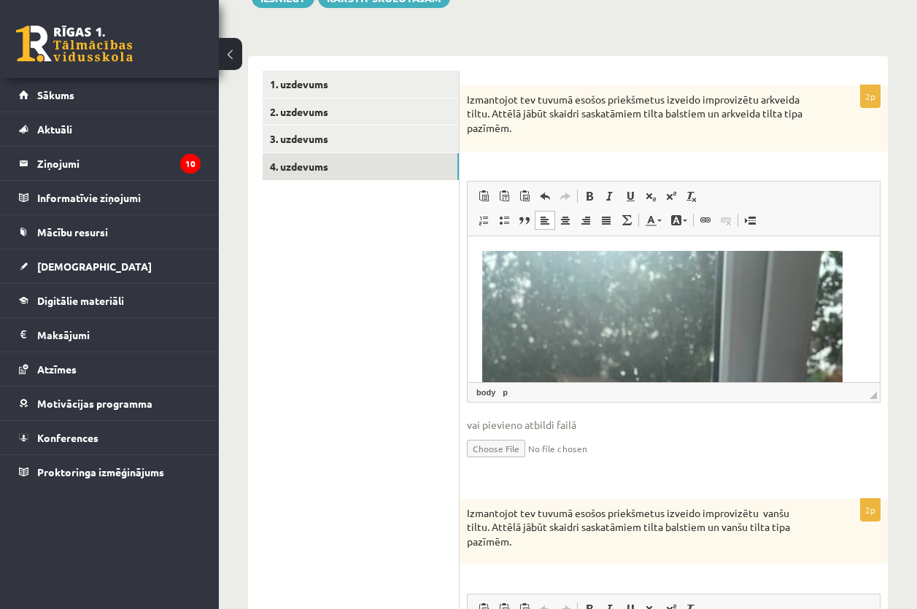
click at [740, 249] on html at bounding box center [673, 494] width 412 height 516
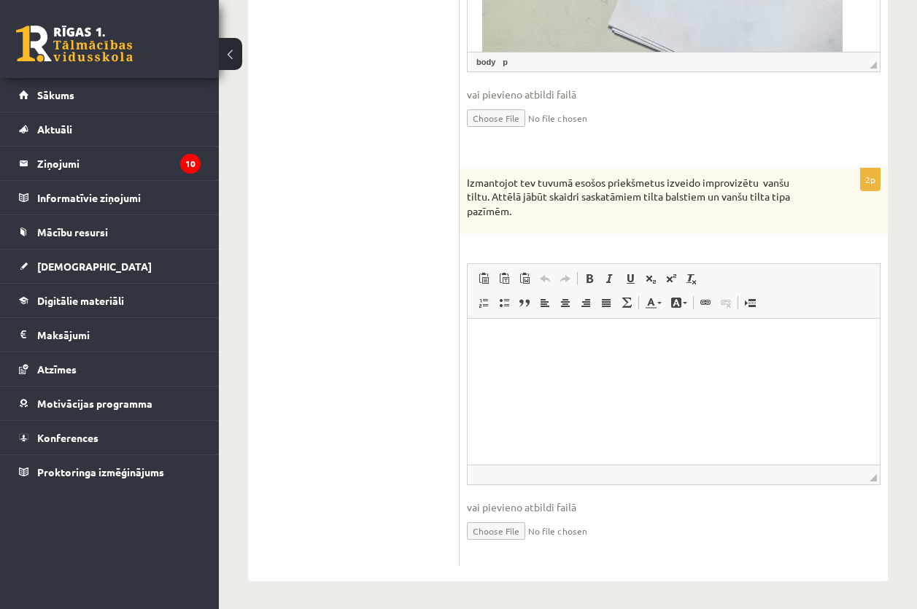
scroll to position [524, 0]
click at [561, 344] on p "Bagātinātā teksta redaktors, wiswyg-editor-user-answer-47024725275980" at bounding box center [673, 338] width 383 height 15
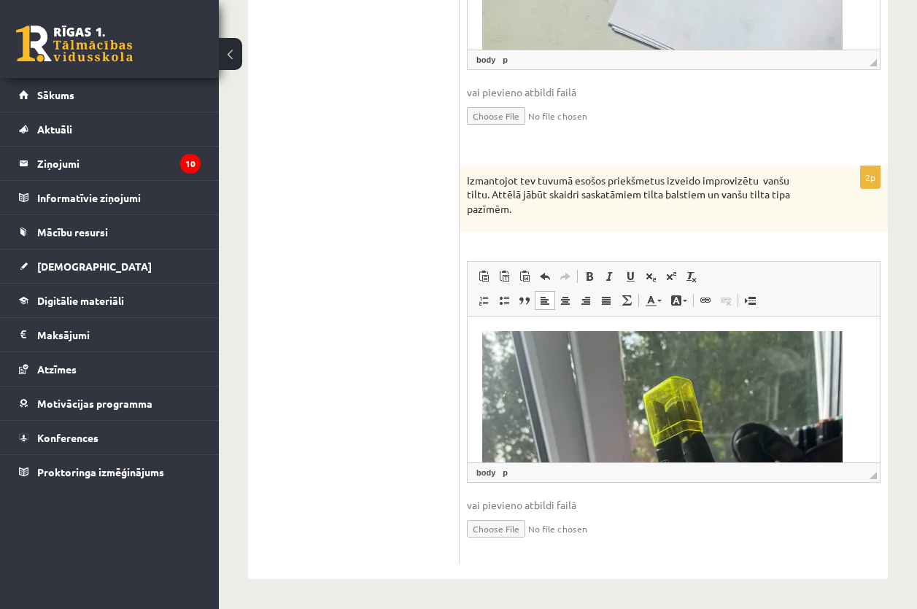
click at [545, 322] on html at bounding box center [673, 575] width 412 height 516
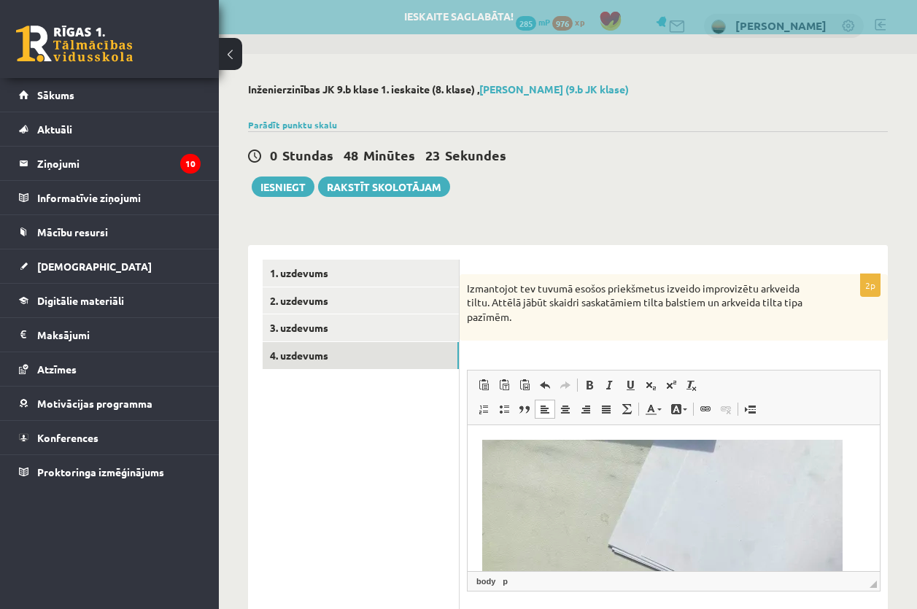
scroll to position [0, 0]
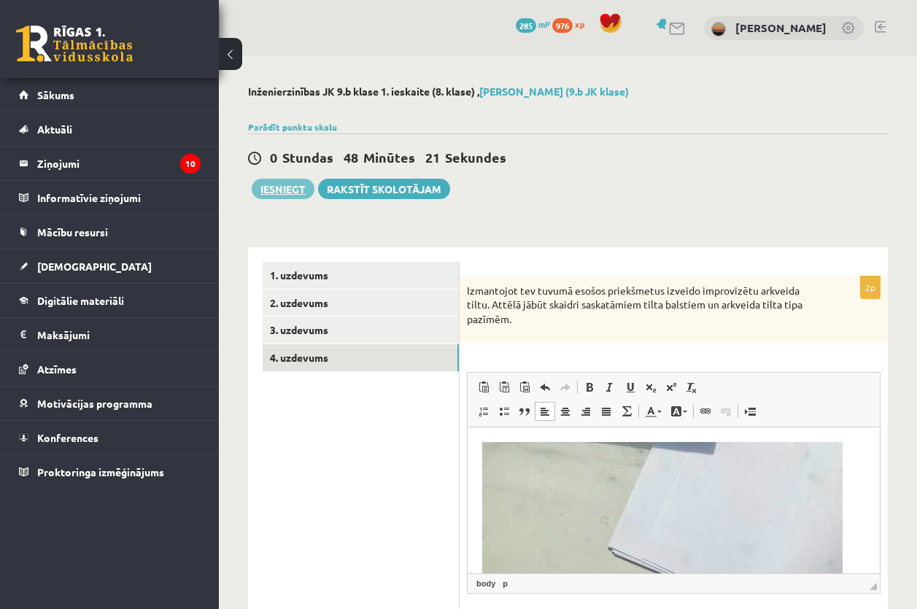
click at [298, 191] on button "Iesniegt" at bounding box center [283, 189] width 63 height 20
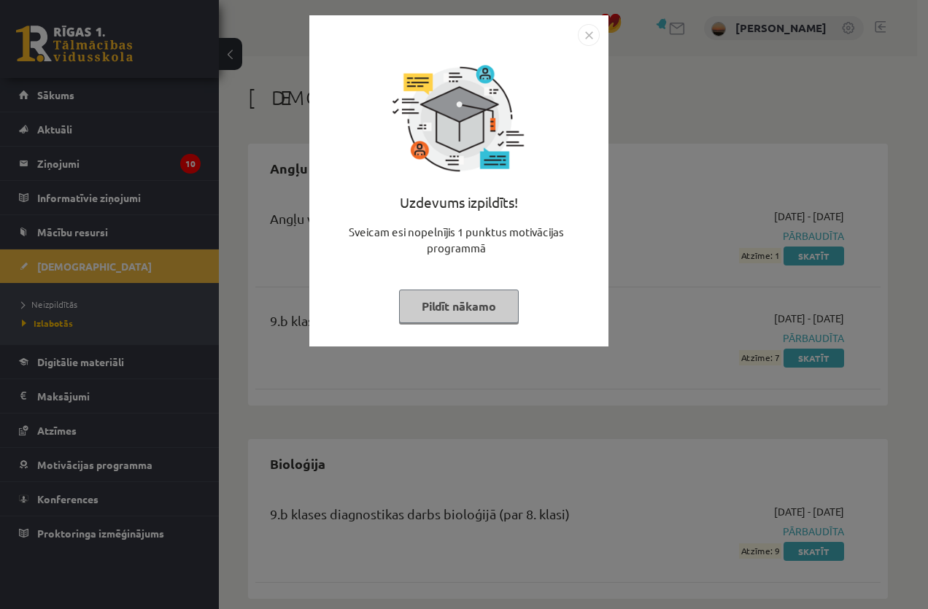
click at [595, 37] on img "Close" at bounding box center [589, 35] width 22 height 22
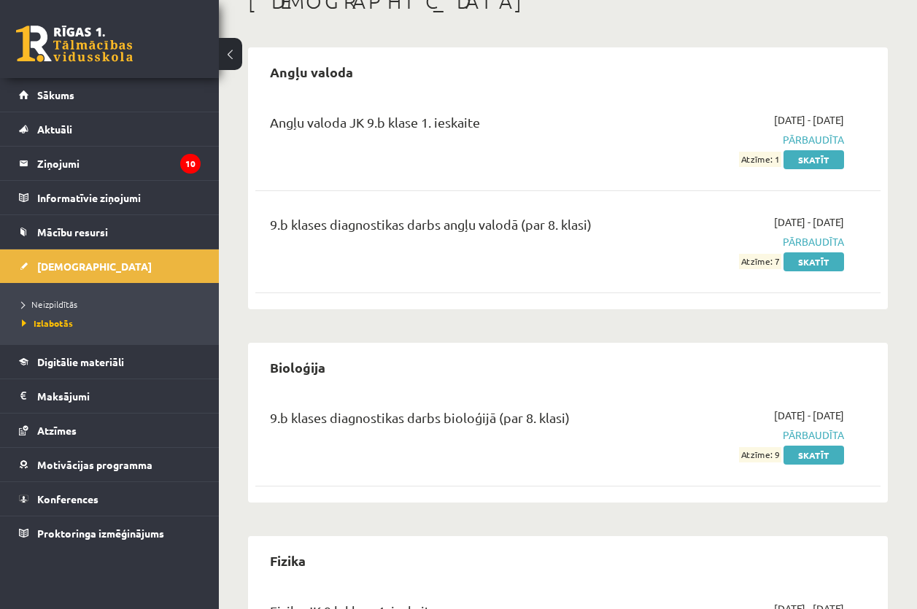
scroll to position [292, 0]
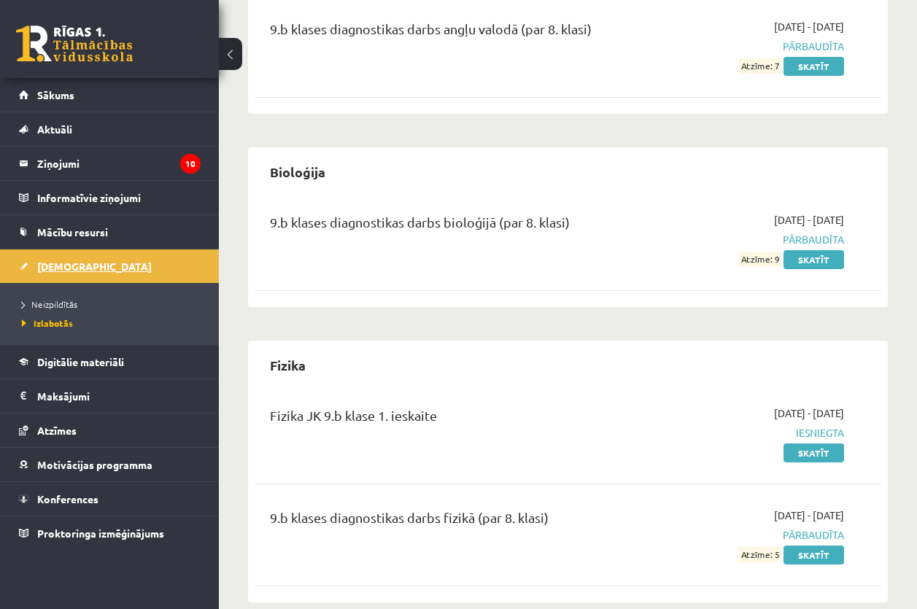
click at [167, 260] on link "[DEMOGRAPHIC_DATA]" at bounding box center [110, 266] width 182 height 34
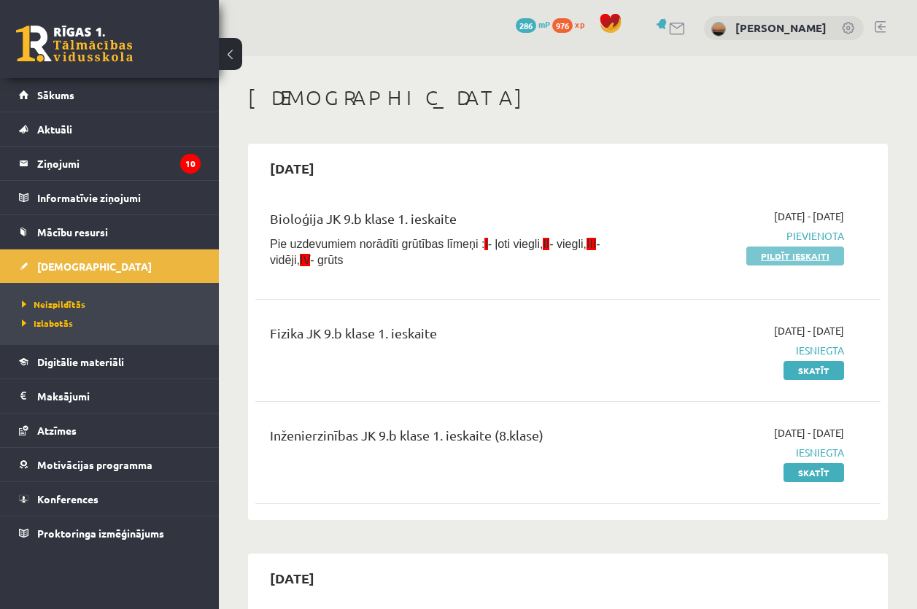
click at [755, 254] on link "Pildīt ieskaiti" at bounding box center [795, 256] width 98 height 19
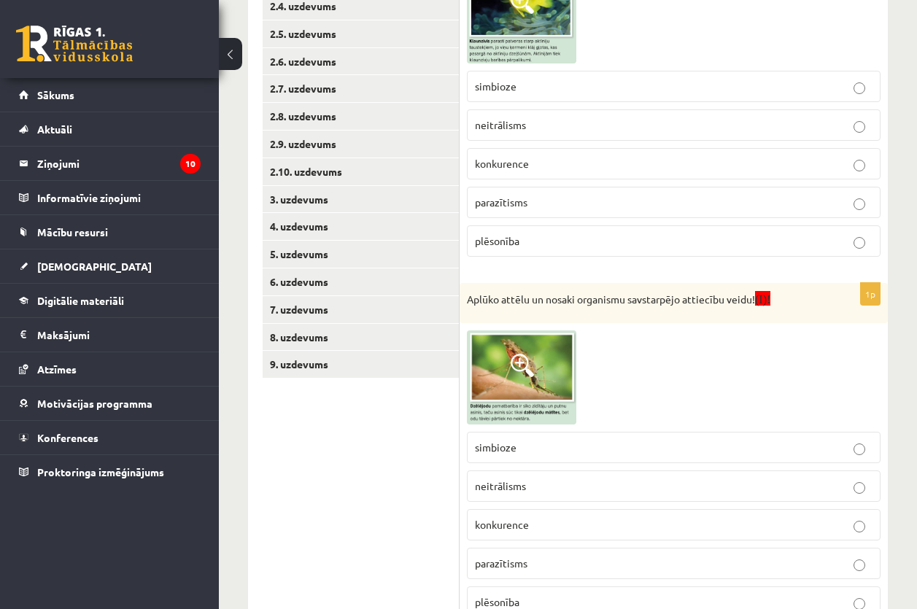
scroll to position [438, 0]
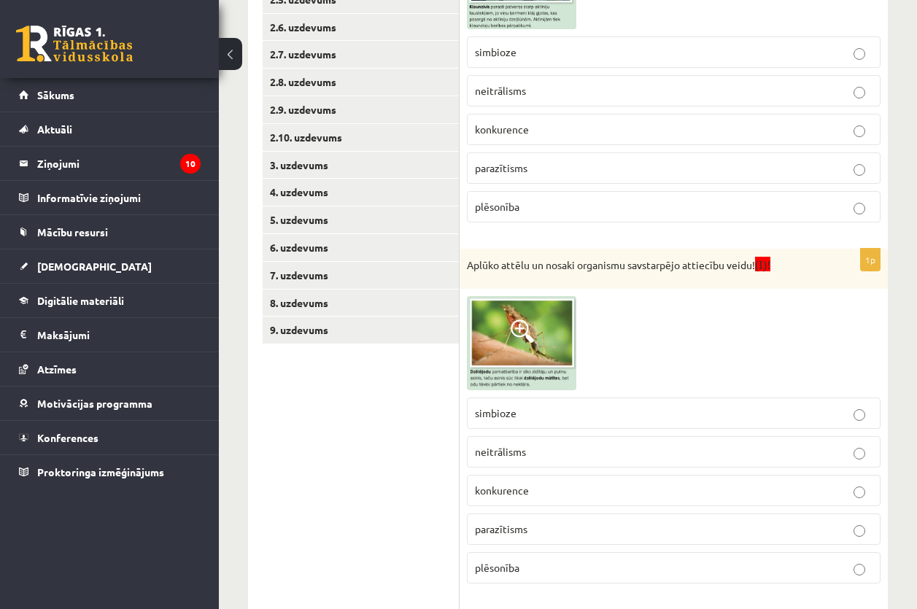
click at [559, 49] on p "simbioze" at bounding box center [673, 51] width 397 height 15
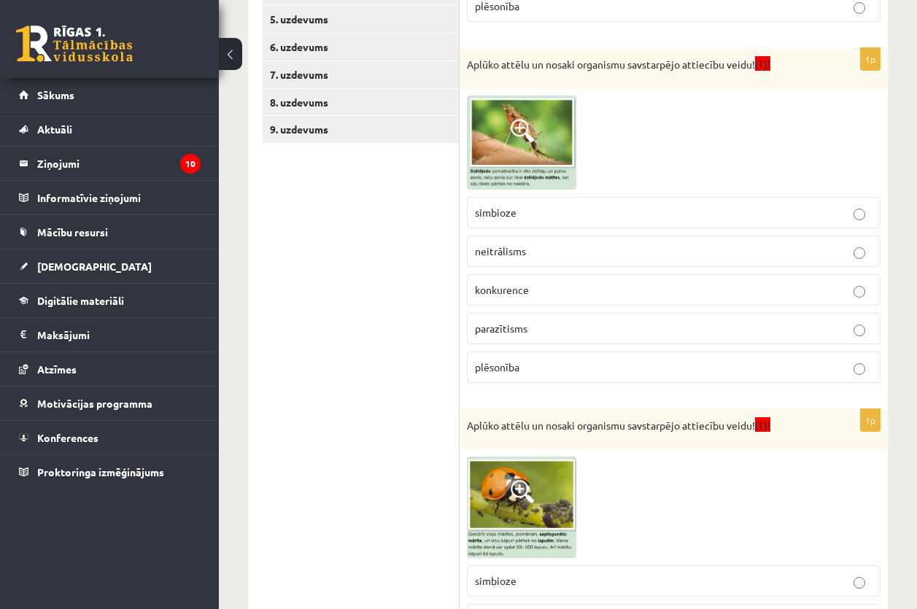
scroll to position [656, 0]
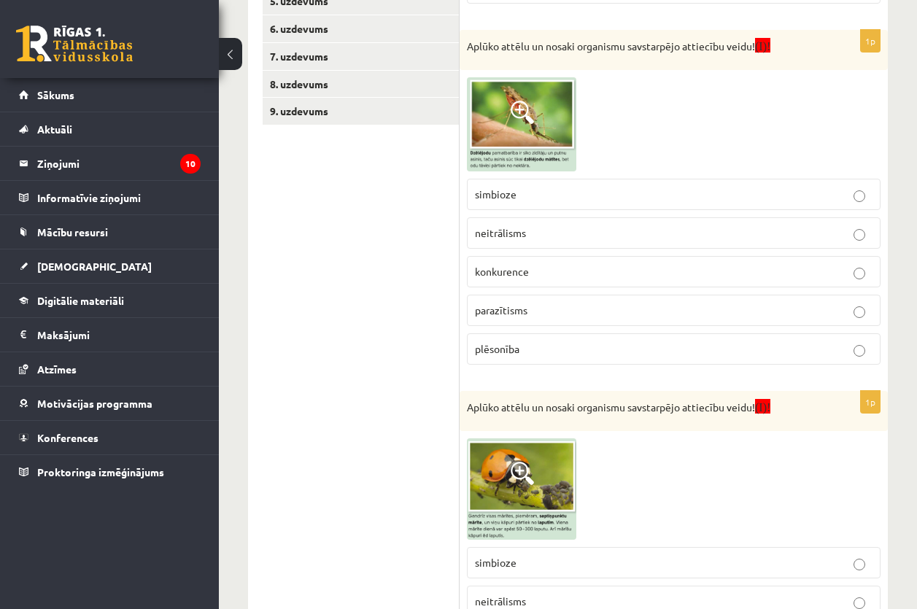
click at [551, 150] on img at bounding box center [521, 124] width 109 height 94
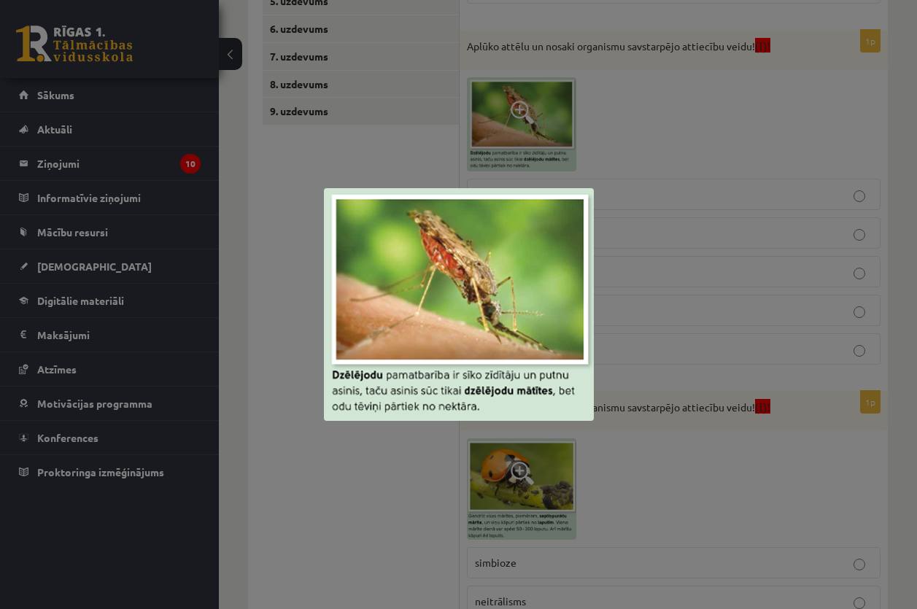
click at [641, 193] on div at bounding box center [458, 304] width 917 height 609
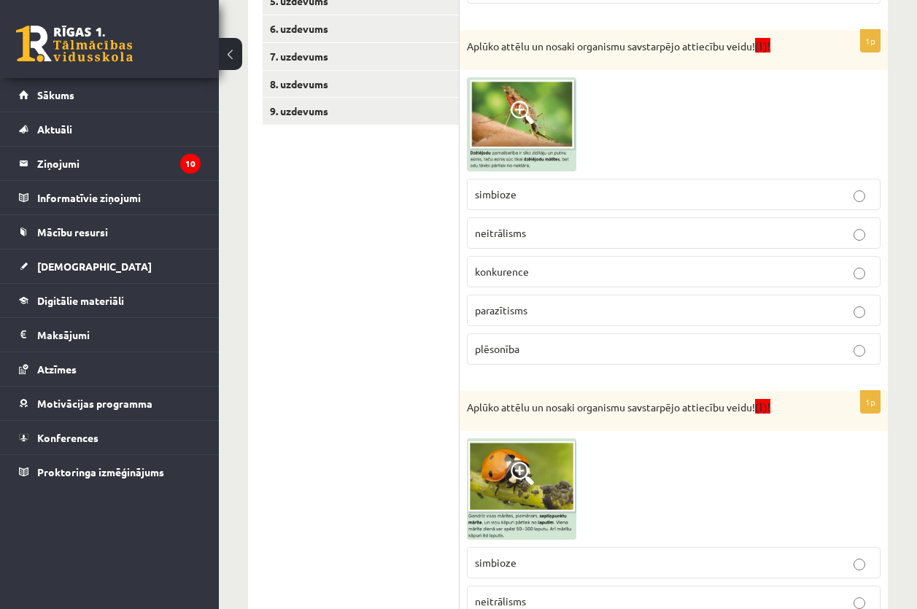
click at [539, 109] on img at bounding box center [521, 124] width 109 height 94
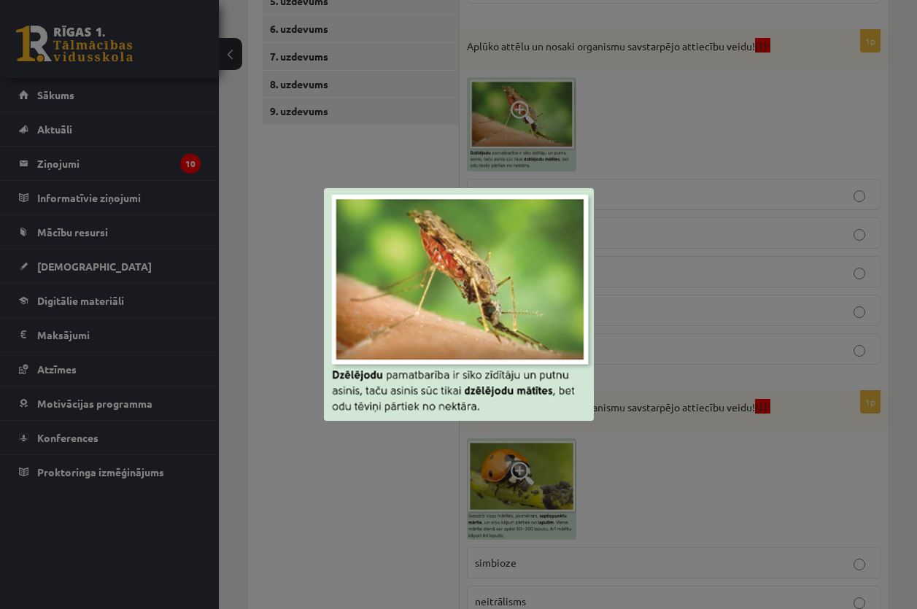
click at [662, 468] on div at bounding box center [458, 304] width 917 height 609
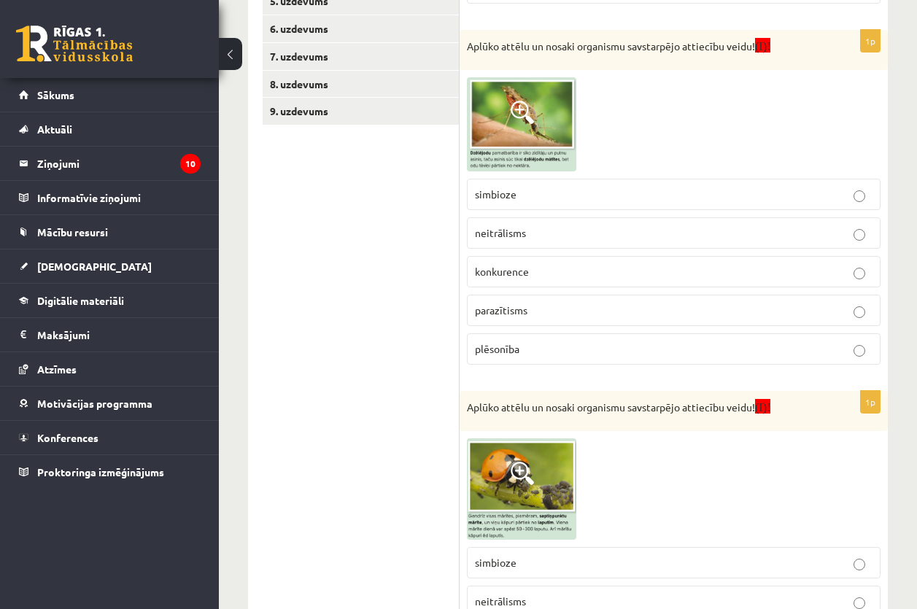
click at [522, 350] on p "plēsonība" at bounding box center [673, 348] width 397 height 15
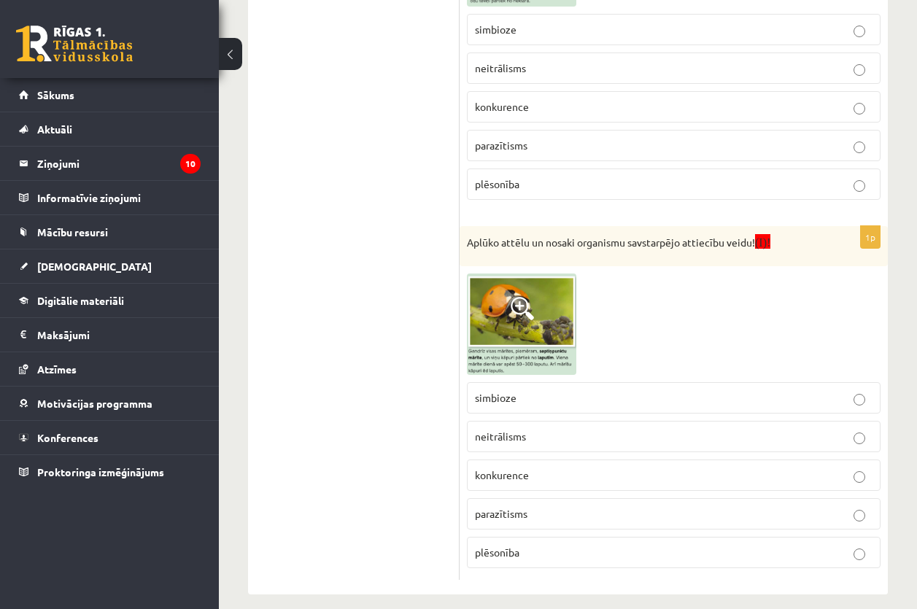
scroll to position [837, 0]
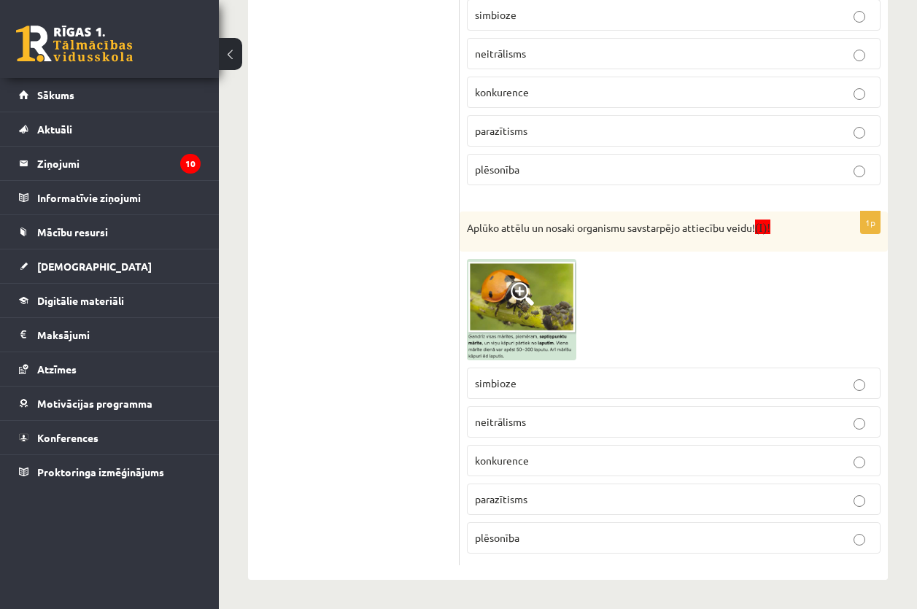
click at [521, 535] on p "plēsonība" at bounding box center [673, 537] width 397 height 15
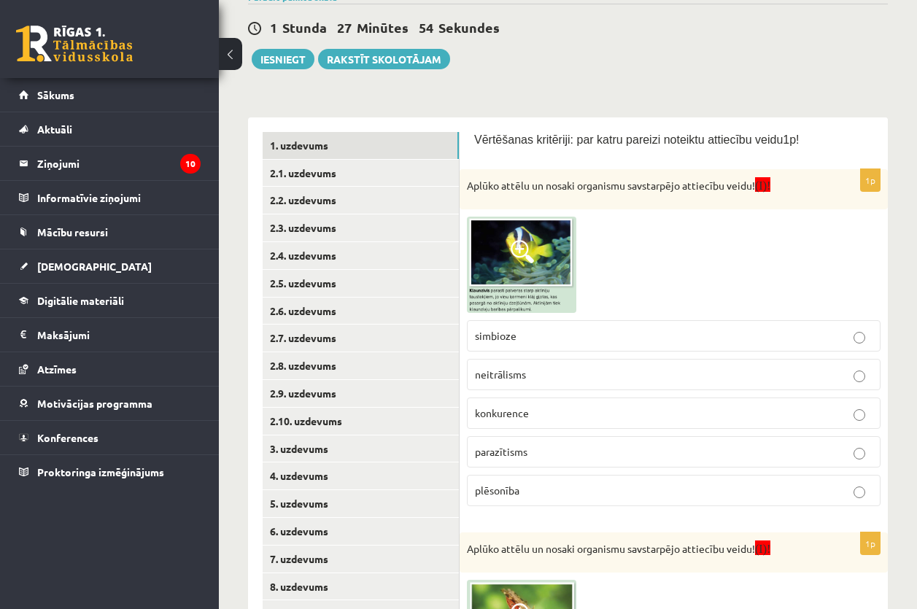
scroll to position [0, 0]
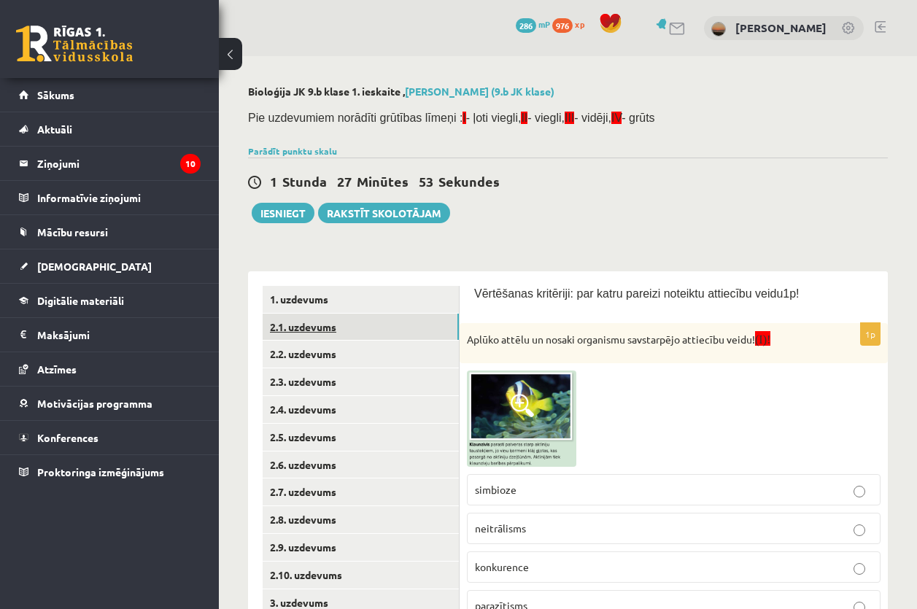
click at [277, 327] on link "2.1. uzdevums" at bounding box center [361, 327] width 196 height 27
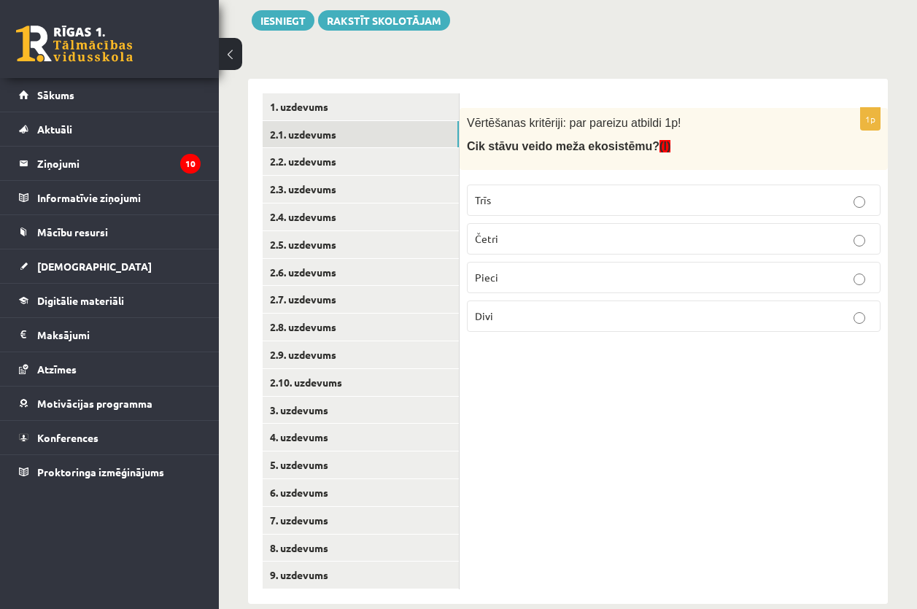
scroll to position [217, 0]
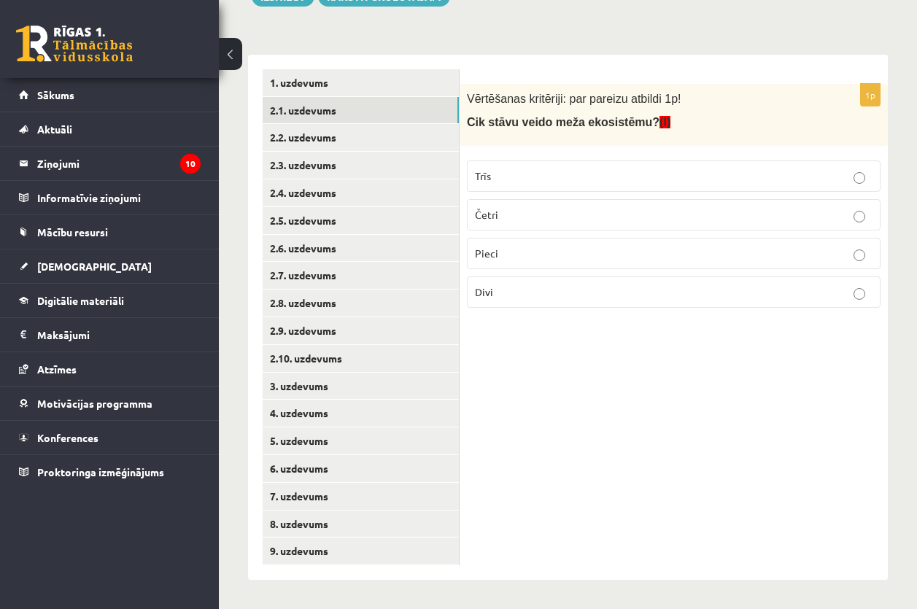
click at [517, 217] on p "Četri" at bounding box center [673, 214] width 397 height 15
click at [295, 132] on link "2.2. uzdevums" at bounding box center [361, 137] width 196 height 27
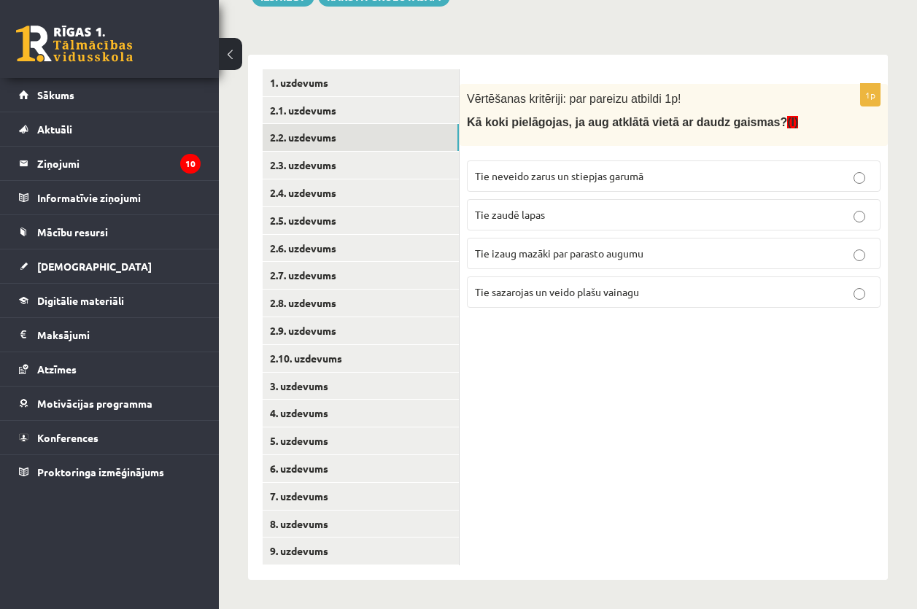
click at [524, 295] on span "Tie sazarojas un veido plašu vainagu" at bounding box center [557, 291] width 164 height 13
click at [318, 169] on link "2.3. uzdevums" at bounding box center [361, 165] width 196 height 27
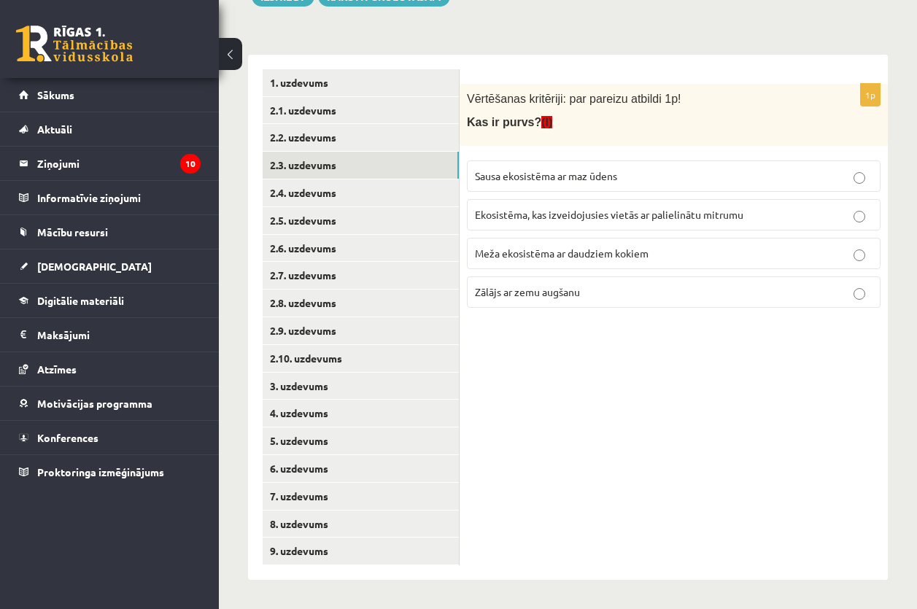
click at [696, 212] on span "Ekosistēma, kas izveidojusies vietās ar palielinātu mitrumu" at bounding box center [609, 214] width 268 height 13
click at [287, 189] on link "2.4. uzdevums" at bounding box center [361, 192] width 196 height 27
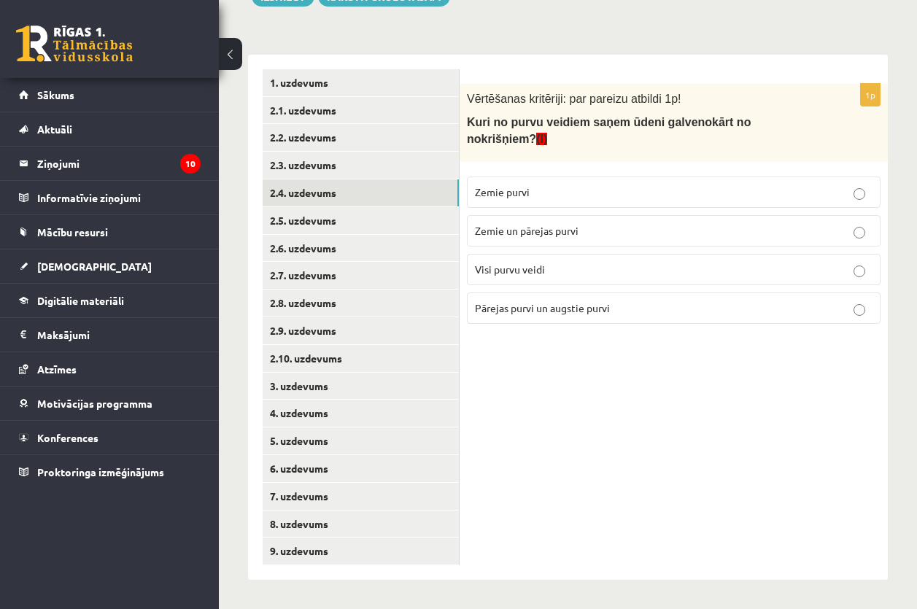
click at [591, 301] on span "Pārejas purvi un augstie purvi" at bounding box center [542, 307] width 135 height 13
click at [297, 214] on link "2.5. uzdevums" at bounding box center [361, 220] width 196 height 27
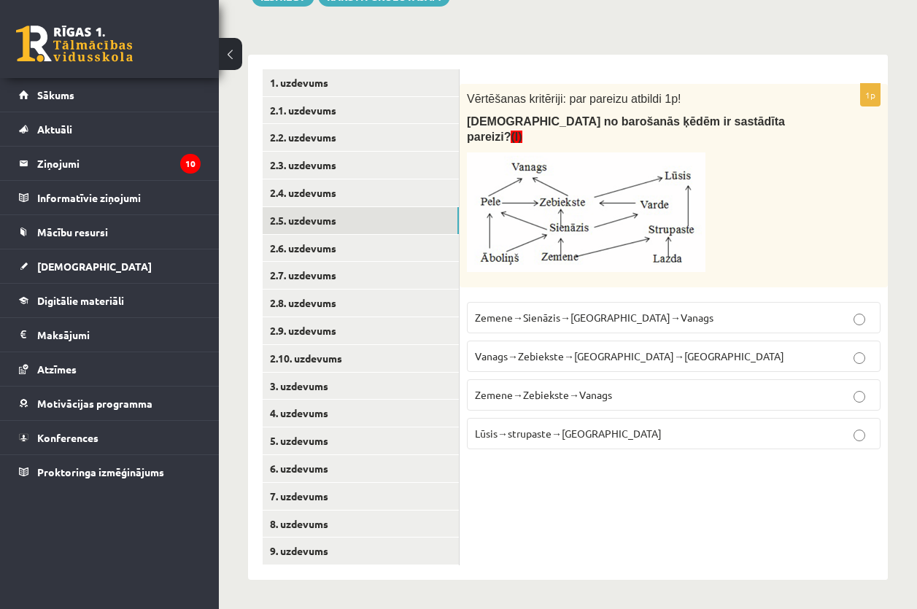
click at [610, 311] on span "Zemene→Sienāzis→Zebiekste→Vanags" at bounding box center [594, 317] width 238 height 13
click at [308, 240] on link "2.6. uzdevums" at bounding box center [361, 248] width 196 height 27
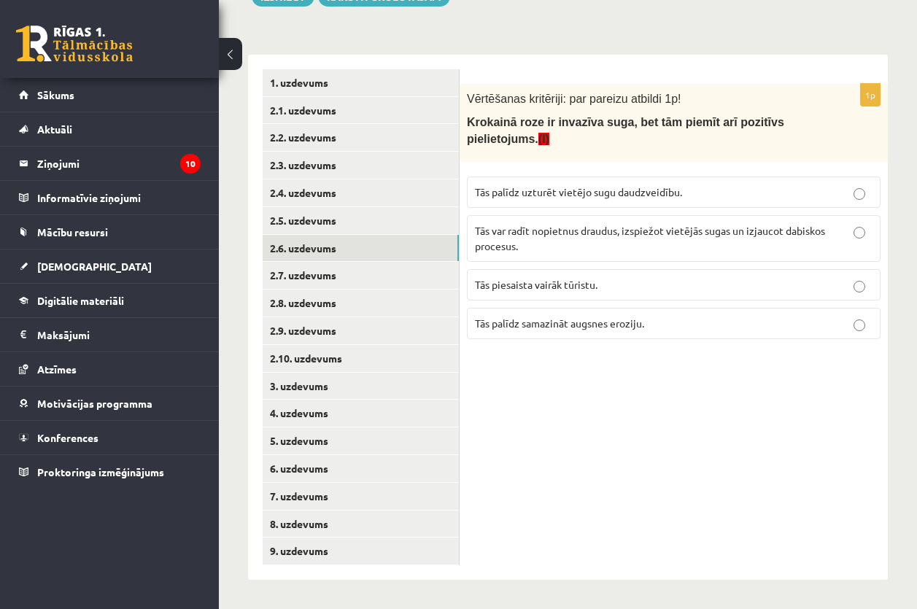
click at [649, 233] on span "Tās var radīt nopietnus draudus, izspiežot vietējās sugas un izjaucot dabiskos …" at bounding box center [650, 238] width 350 height 28
click at [327, 279] on link "2.7. uzdevums" at bounding box center [361, 275] width 196 height 27
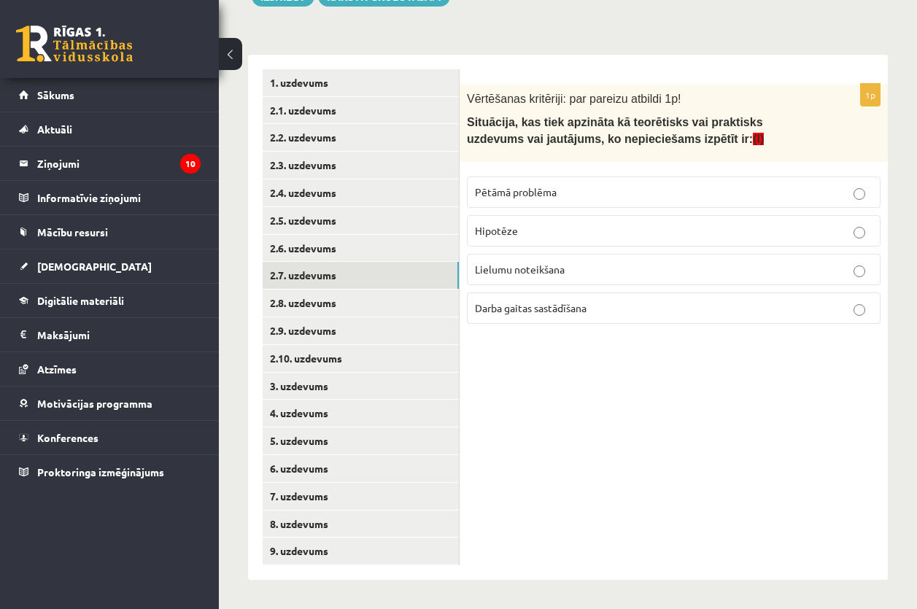
click at [535, 202] on label "Pētāmā problēma" at bounding box center [674, 191] width 414 height 31
click at [290, 305] on link "2.8. uzdevums" at bounding box center [361, 303] width 196 height 27
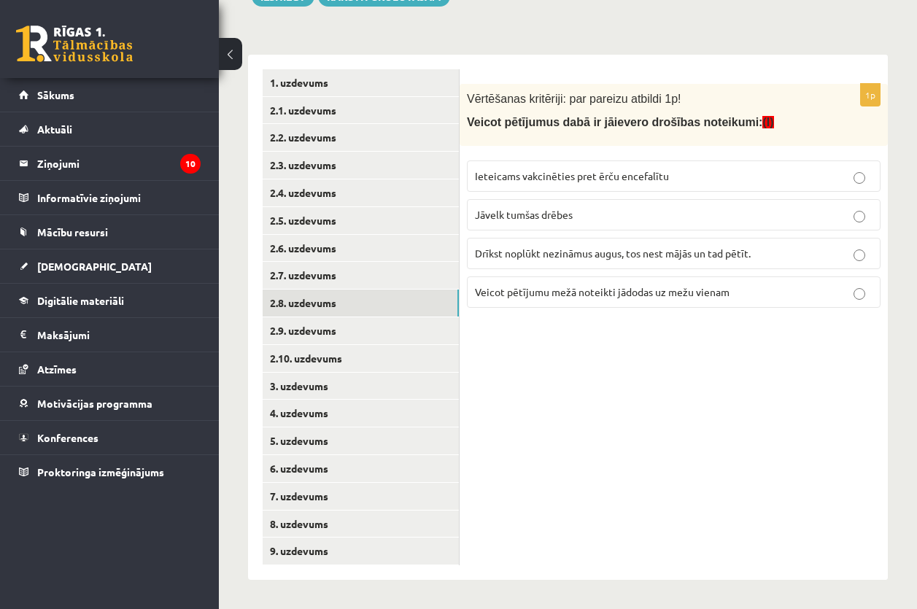
click at [635, 259] on p "Drīkst noplūkt nezināmus augus, tos nest mājās un tad pētīt." at bounding box center [673, 253] width 397 height 15
click at [582, 179] on span "Ieteicams vakcinēties pret ērču encefalītu" at bounding box center [572, 175] width 194 height 13
click at [336, 329] on link "2.9. uzdevums" at bounding box center [361, 330] width 196 height 27
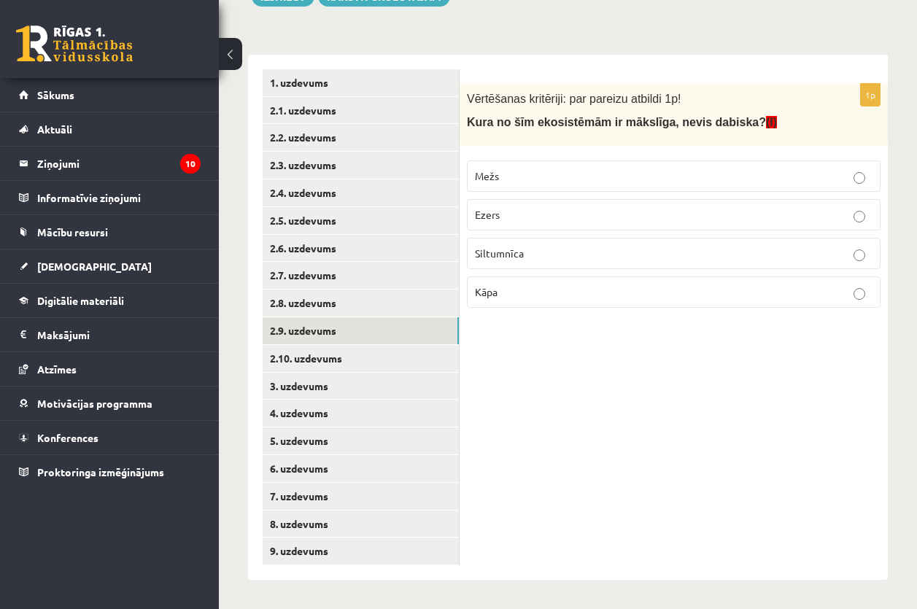
click at [561, 257] on p "Siltumnīca" at bounding box center [673, 253] width 397 height 15
click at [324, 364] on link "2.10. uzdevums" at bounding box center [361, 358] width 196 height 27
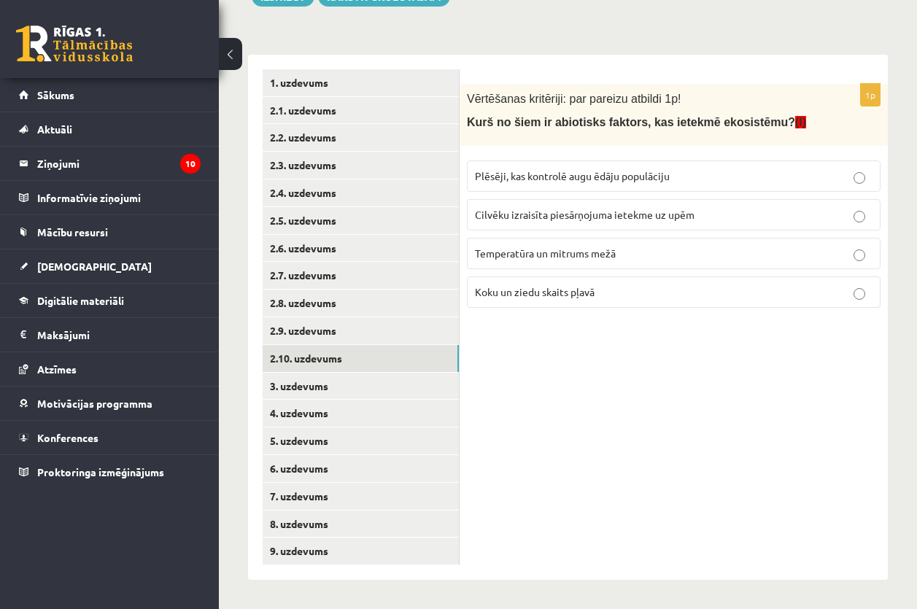
click at [602, 253] on span "Temperatūra un mitrums mežā" at bounding box center [545, 253] width 141 height 13
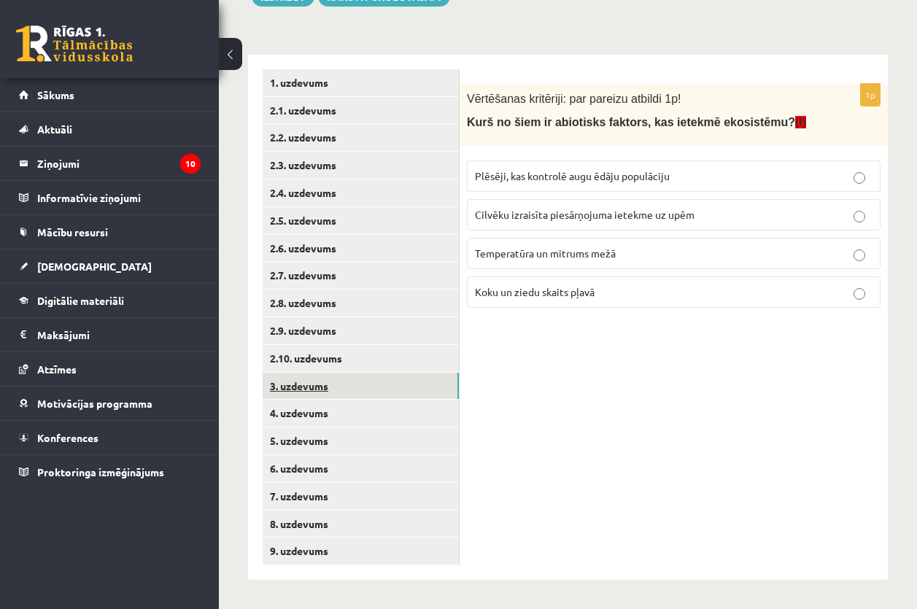
click at [305, 387] on link "3. uzdevums" at bounding box center [361, 386] width 196 height 27
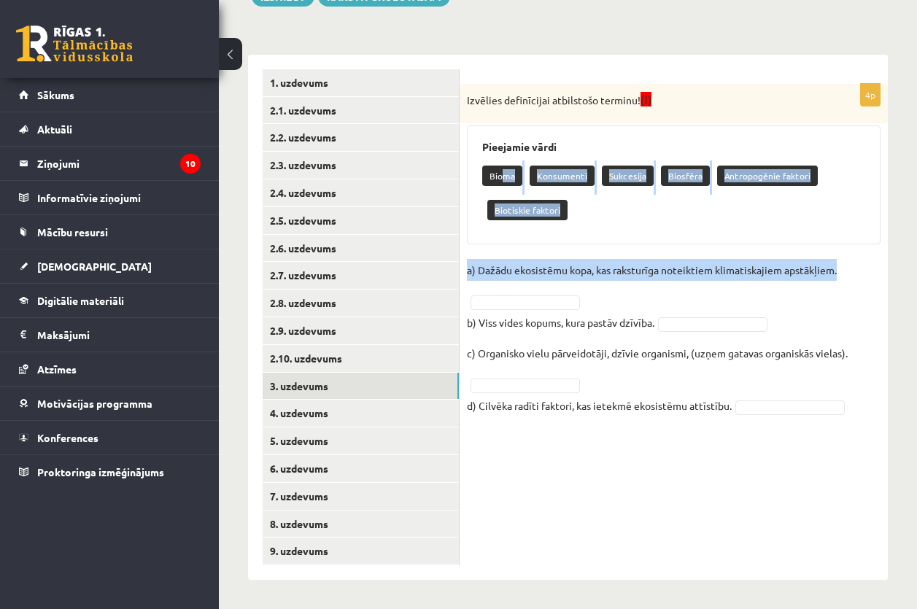
drag, startPoint x: 503, startPoint y: 176, endPoint x: 498, endPoint y: 284, distance: 107.3
click at [498, 284] on div "4p Izvēlies definīcijai atbilstošo terminu! (I) Pieejamie vārdi Bioma Konsument…" at bounding box center [673, 258] width 428 height 349
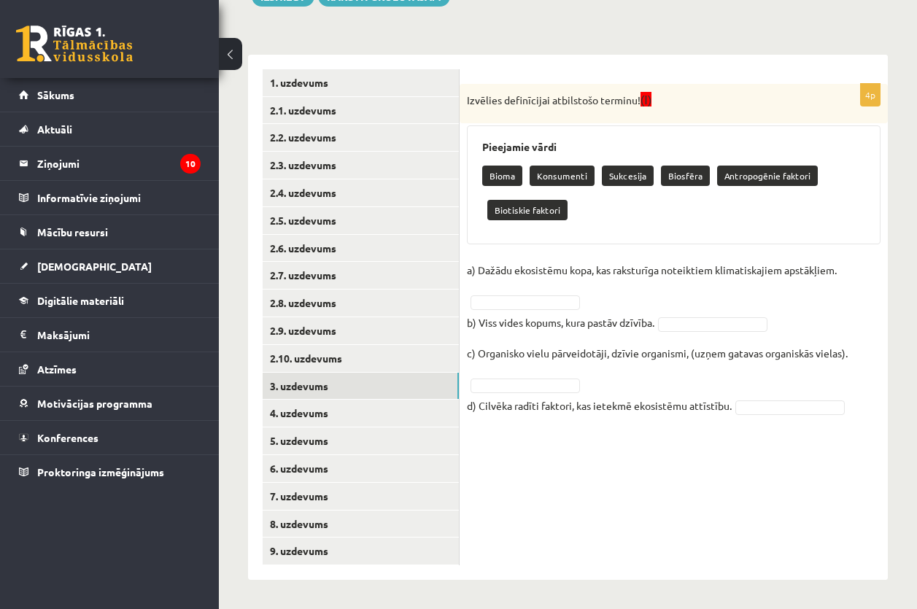
drag, startPoint x: 498, startPoint y: 284, endPoint x: 600, endPoint y: 279, distance: 102.2
click at [616, 300] on fieldset "a) Dažādu ekosistēmu kopa, kas raksturīga noteiktiem klimatiskajiem apstākļiem.…" at bounding box center [674, 342] width 414 height 166
click at [507, 173] on p "Bioma" at bounding box center [502, 176] width 40 height 20
click at [504, 292] on fieldset "a) Dažādu ekosistēmu kopa, kas raksturīga noteiktiem klimatiskajiem apstākļiem.…" at bounding box center [674, 342] width 414 height 166
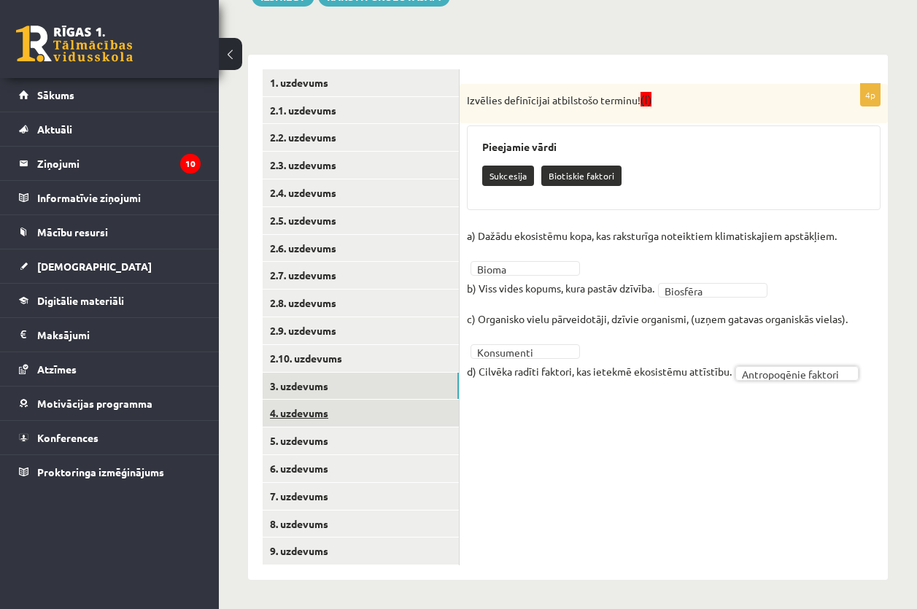
click at [307, 414] on link "4. uzdevums" at bounding box center [361, 413] width 196 height 27
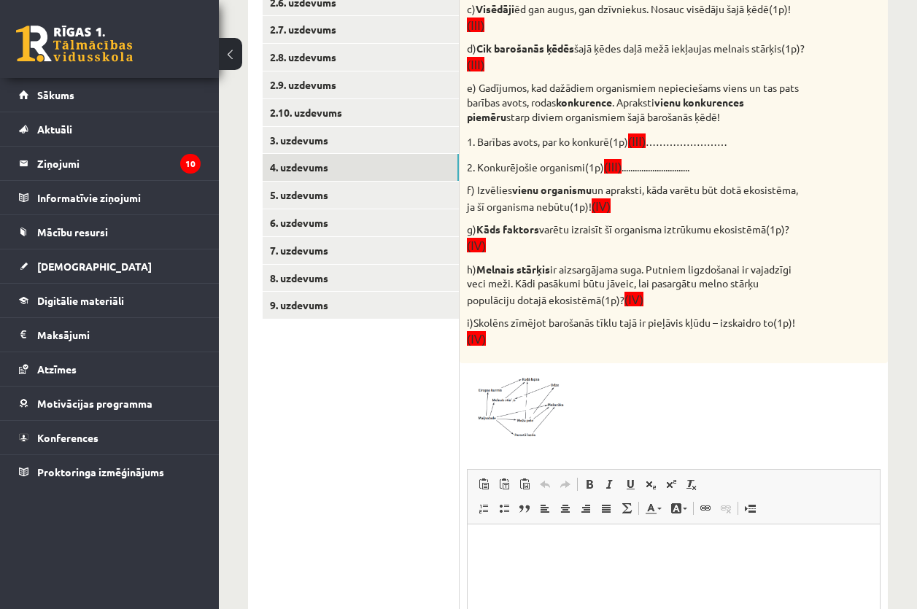
scroll to position [598, 0]
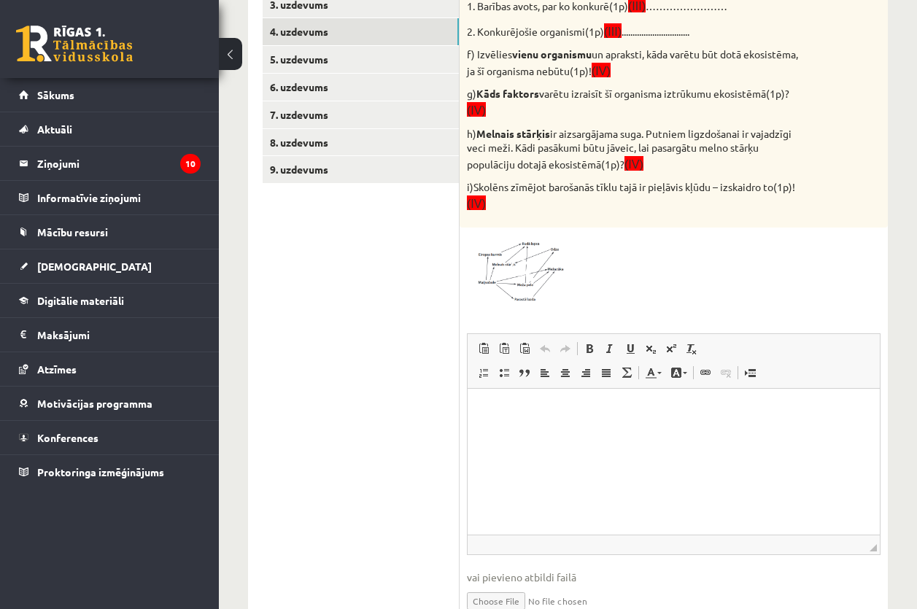
click at [554, 407] on p "Bagātinātā teksta redaktors, wiswyg-editor-user-answer-47024848758660" at bounding box center [673, 410] width 383 height 15
click at [528, 425] on html at bounding box center [673, 411] width 412 height 44
drag, startPoint x: 524, startPoint y: 426, endPoint x: 494, endPoint y: 397, distance: 41.3
click at [494, 397] on html at bounding box center [673, 411] width 412 height 44
drag, startPoint x: 494, startPoint y: 397, endPoint x: 491, endPoint y: 408, distance: 11.3
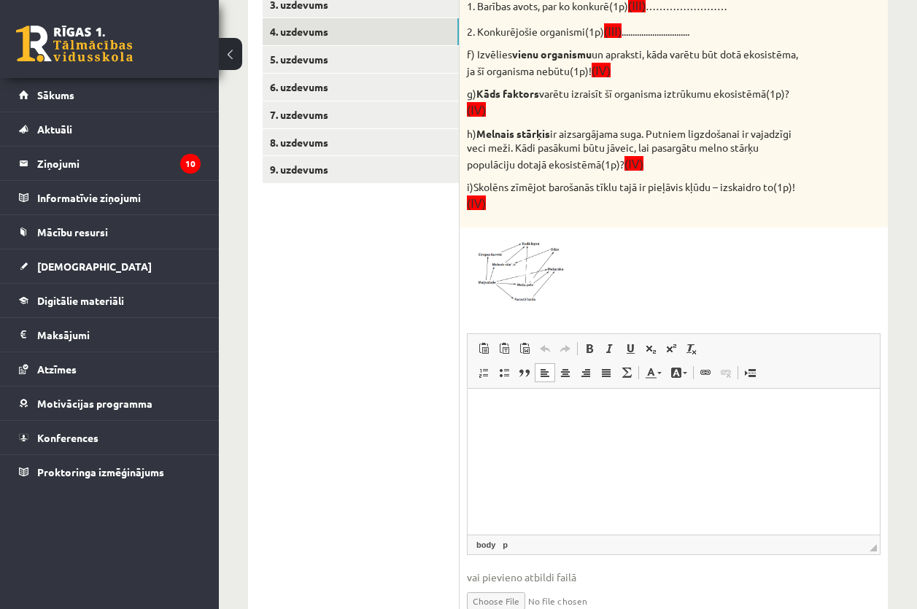
click at [491, 408] on p "Bagātinātā teksta redaktors, wiswyg-editor-user-answer-47024848758660" at bounding box center [673, 410] width 383 height 15
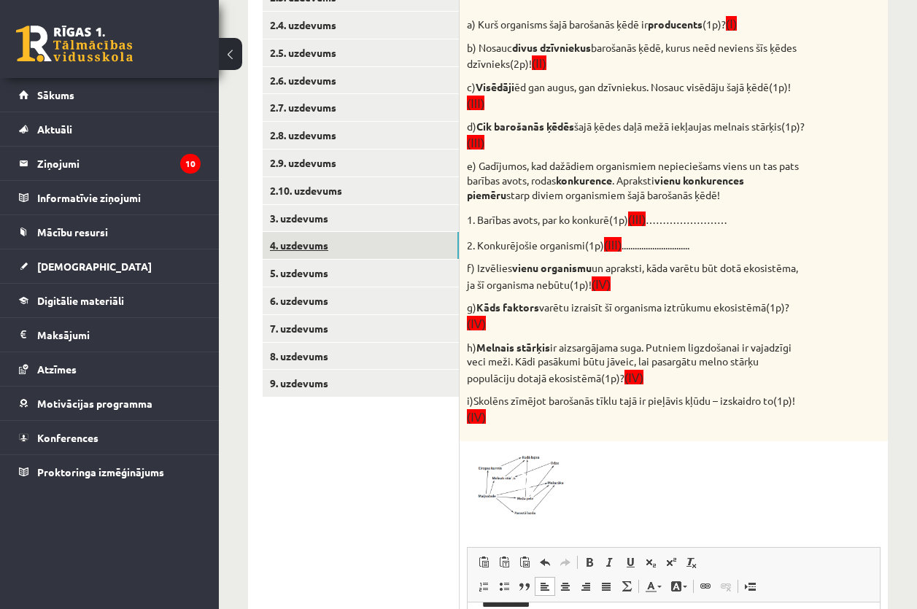
scroll to position [379, 0]
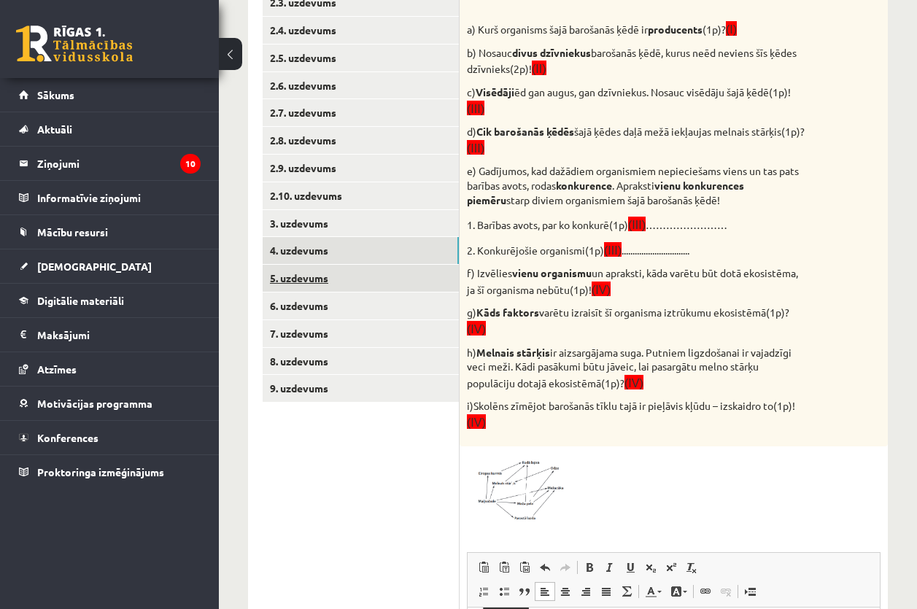
click at [306, 286] on link "5. uzdevums" at bounding box center [361, 278] width 196 height 27
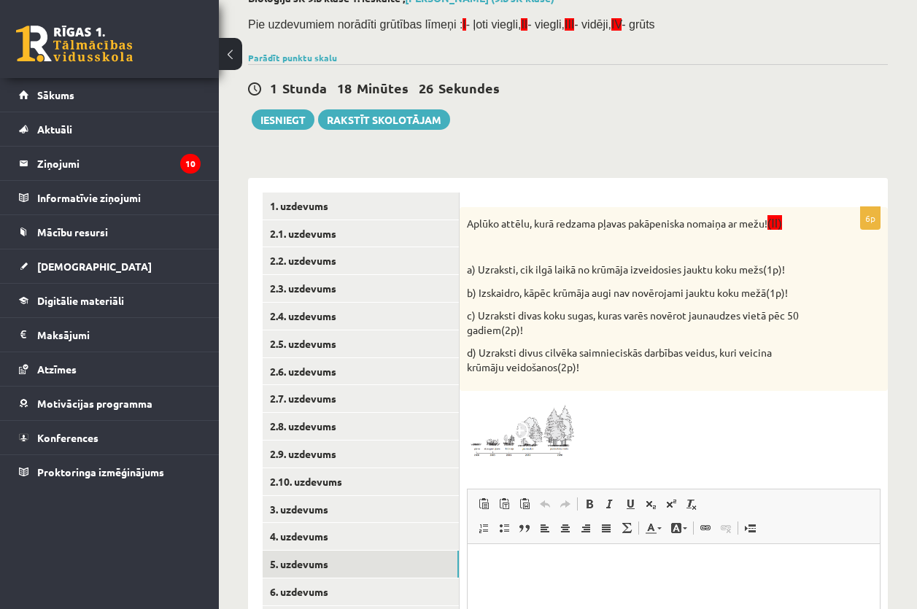
scroll to position [176, 0]
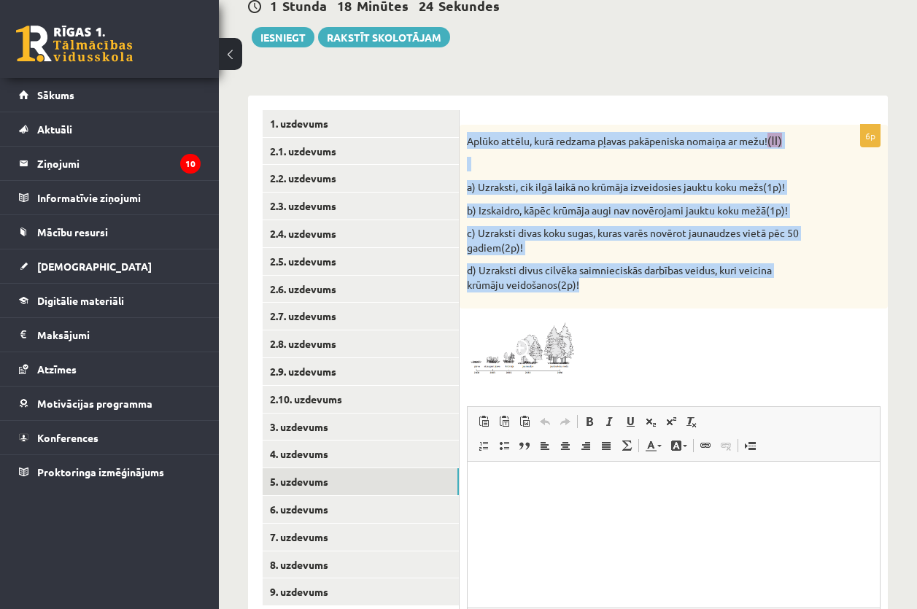
drag, startPoint x: 467, startPoint y: 143, endPoint x: 622, endPoint y: 298, distance: 219.2
click at [622, 298] on div "Aplūko attēlu, kurā redzama pļavas pakāpeniska nomaiņa ar mežu! (II) a) Uzrakst…" at bounding box center [673, 217] width 428 height 184
drag, startPoint x: 622, startPoint y: 298, endPoint x: 563, endPoint y: 271, distance: 65.3
drag, startPoint x: 563, startPoint y: 271, endPoint x: 636, endPoint y: 202, distance: 100.1
click at [661, 217] on p "b) Izskaidro, kāpēc krūmāja augi nav novērojami jauktu koku mežā(1p)!" at bounding box center [637, 210] width 341 height 15
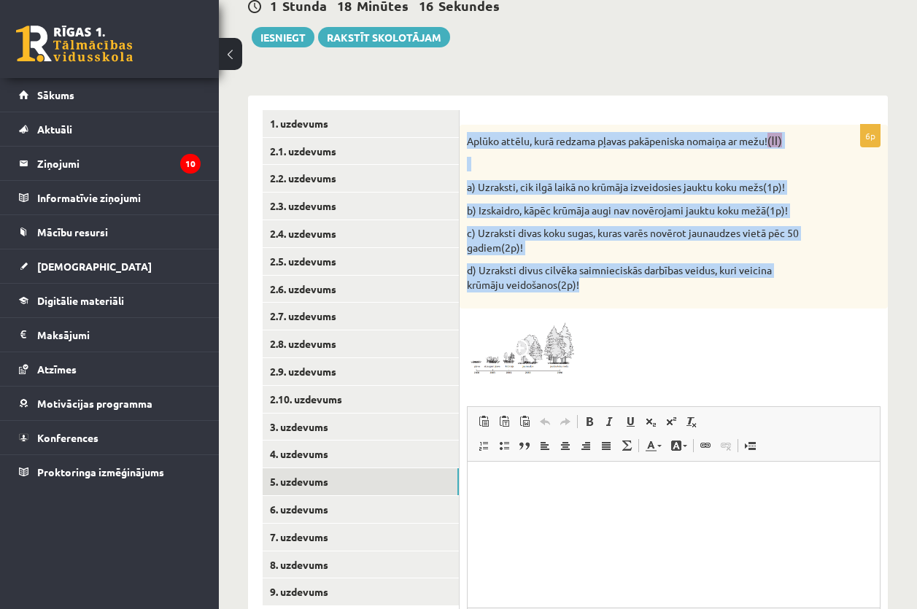
drag, startPoint x: 466, startPoint y: 140, endPoint x: 600, endPoint y: 302, distance: 210.3
click at [600, 302] on div "Aplūko attēlu, kurā redzama pļavas pakāpeniska nomaiņa ar mežu! (II) a) Uzrakst…" at bounding box center [673, 217] width 428 height 184
copy div "Aplūko attēlu, kurā redzama pļavas pakāpeniska nomaiņa ar mežu! (II) a) Uzrakst…"
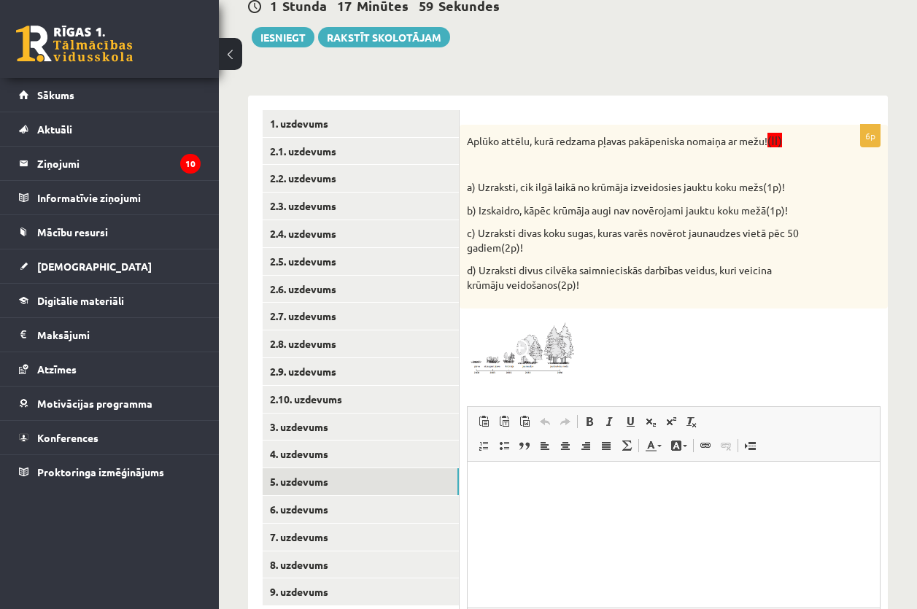
drag, startPoint x: 745, startPoint y: 355, endPoint x: 567, endPoint y: 309, distance: 184.5
click at [745, 355] on div at bounding box center [674, 346] width 414 height 61
click at [511, 343] on span at bounding box center [522, 350] width 23 height 23
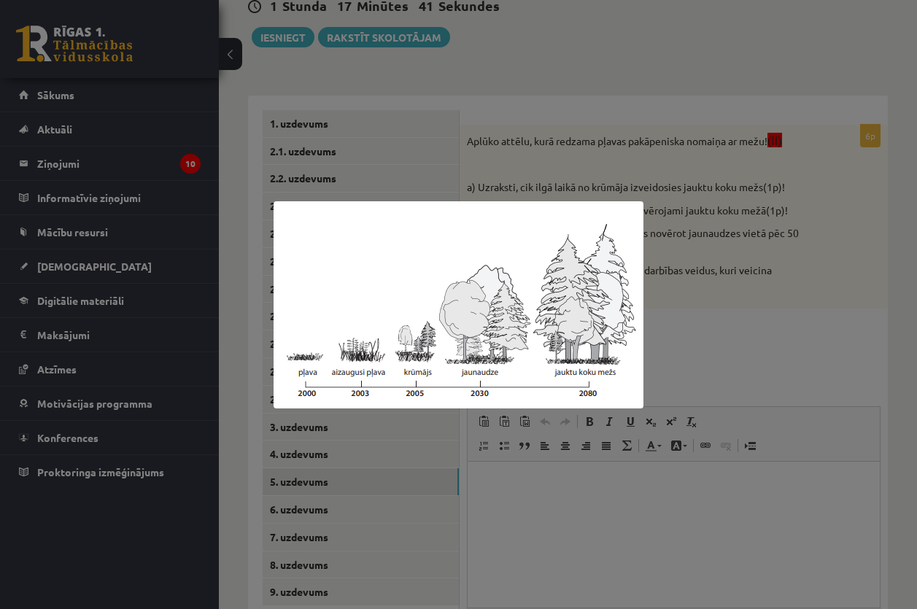
click at [721, 414] on div at bounding box center [458, 304] width 917 height 609
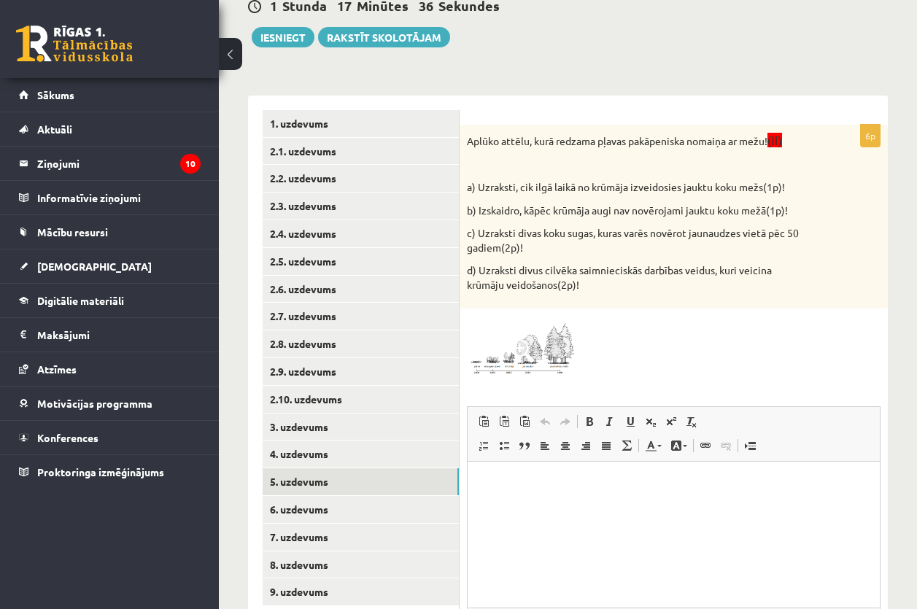
click at [602, 497] on html at bounding box center [673, 483] width 412 height 44
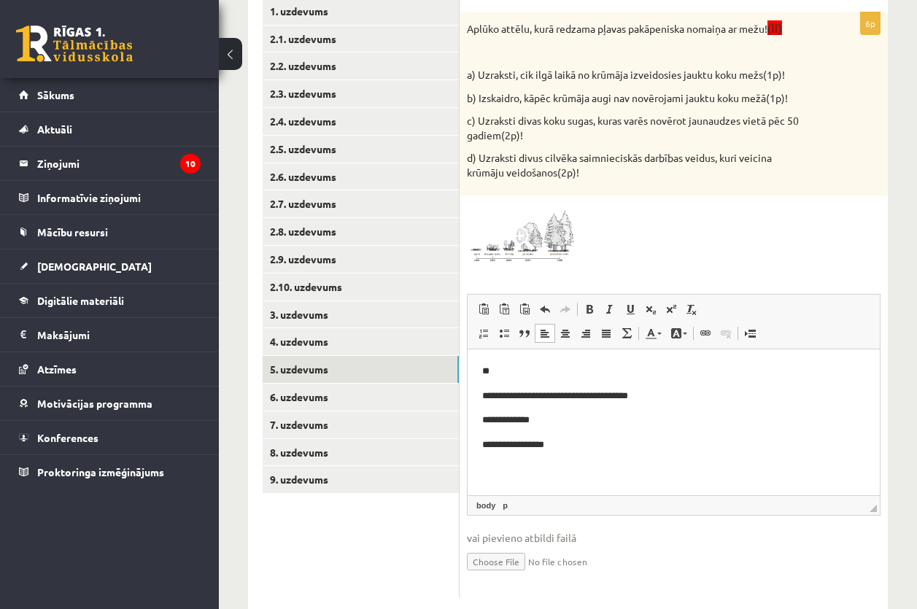
scroll to position [322, 0]
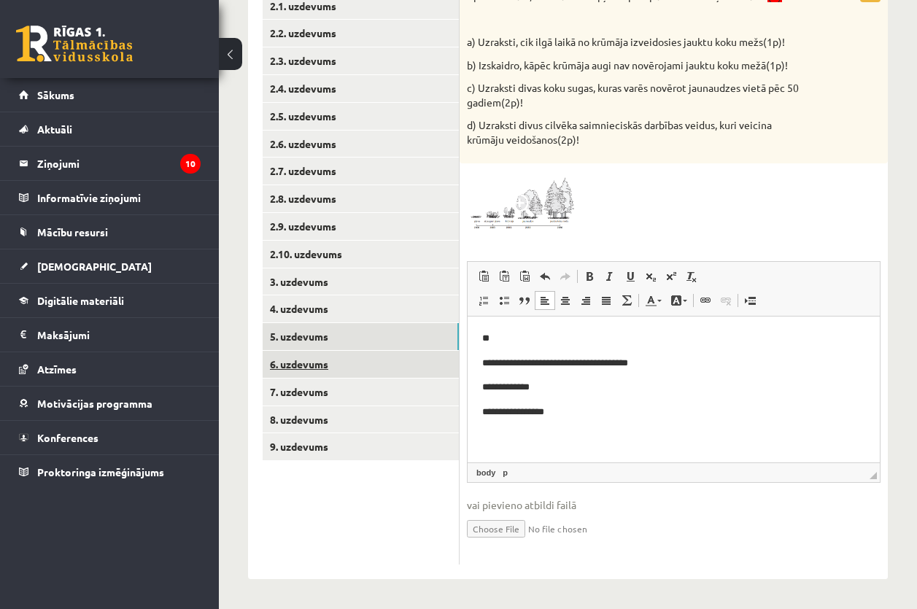
click at [299, 357] on link "6. uzdevums" at bounding box center [361, 364] width 196 height 27
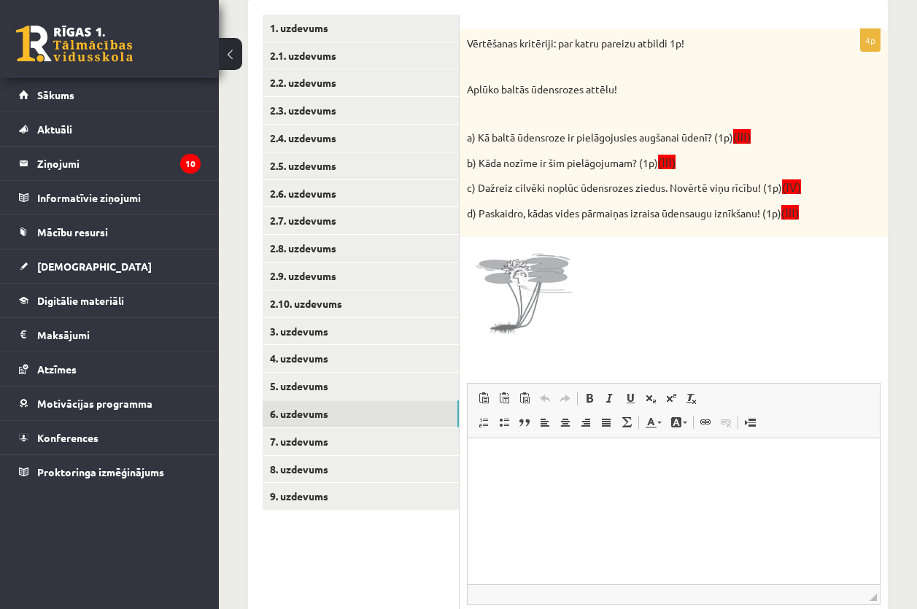
scroll to position [249, 0]
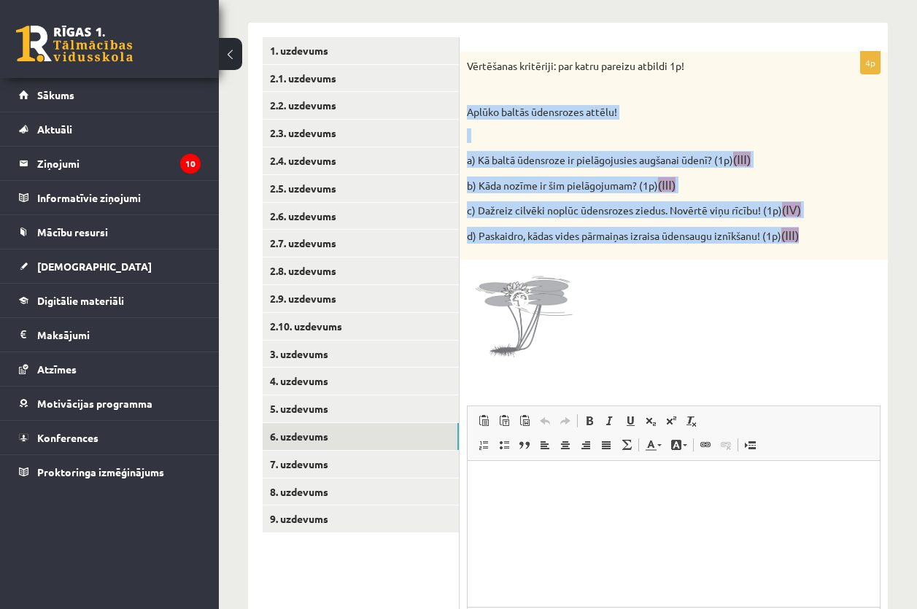
drag, startPoint x: 467, startPoint y: 111, endPoint x: 920, endPoint y: 245, distance: 471.7
click at [916, 245] on html "0 Dāvanas 286 mP 976 xp Emīlija Mikše Sākums Aktuāli Kā mācīties eSKOLĀ Kontakt…" at bounding box center [458, 55] width 917 height 609
copy div "Aplūko baltās ūdensrozes attēlu! a) Kā baltā ūdensroze ir pielāgojusies augšana…"
click at [915, 139] on div "Bioloģija JK 9.b klase 1. ieskaite , Emīlija Mikše (9.b JK klase) Pie uzdevumie…" at bounding box center [568, 279] width 698 height 945
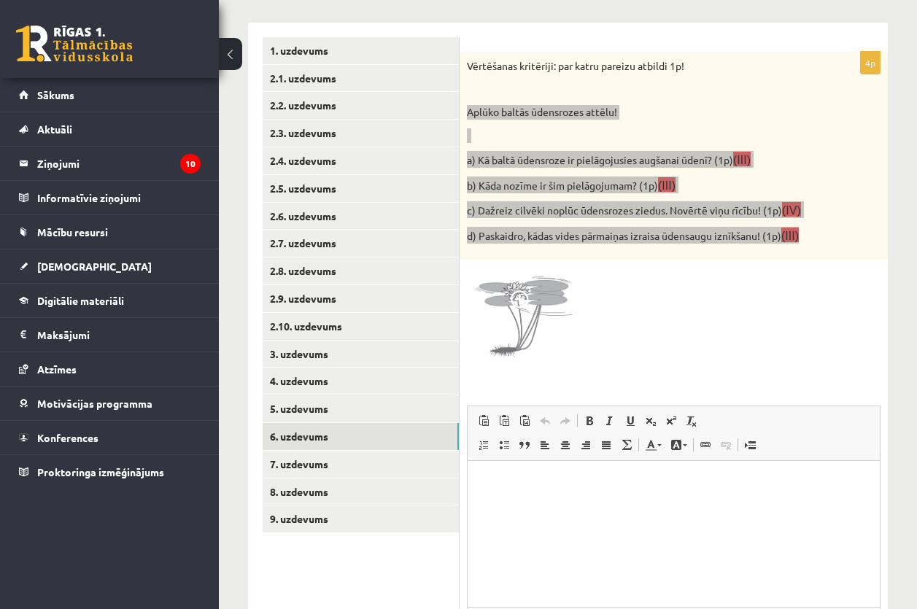
click at [705, 500] on html at bounding box center [673, 483] width 412 height 44
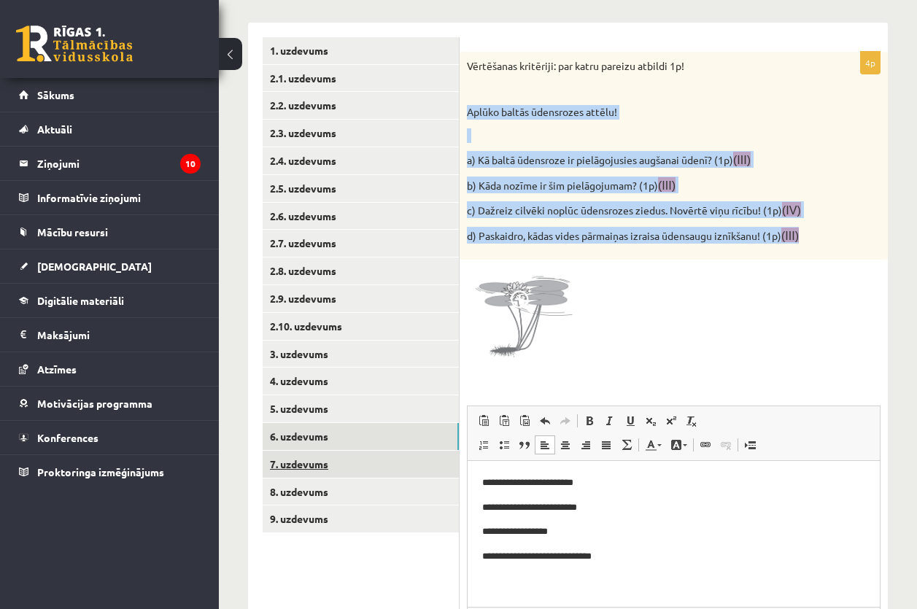
click at [295, 470] on link "7. uzdevums" at bounding box center [361, 464] width 196 height 27
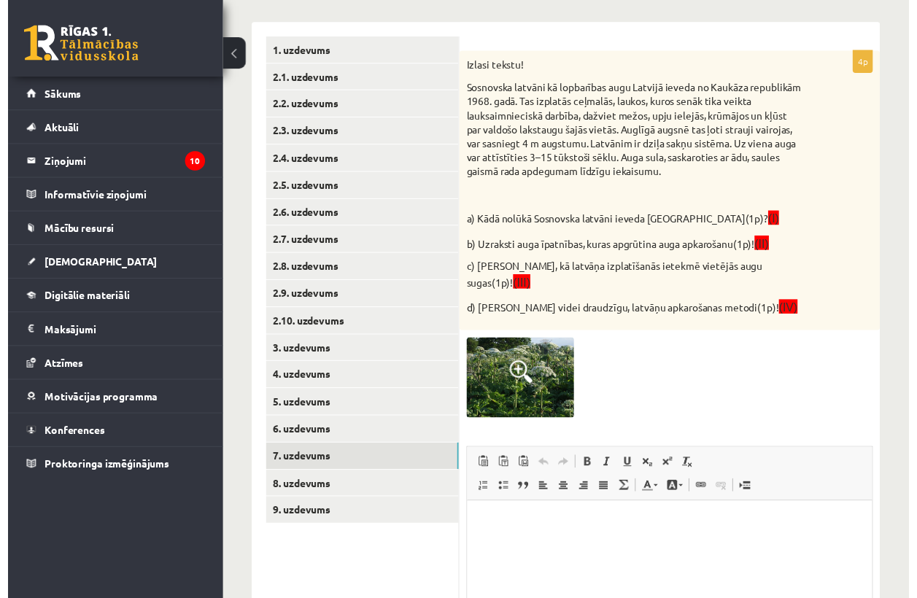
scroll to position [0, 0]
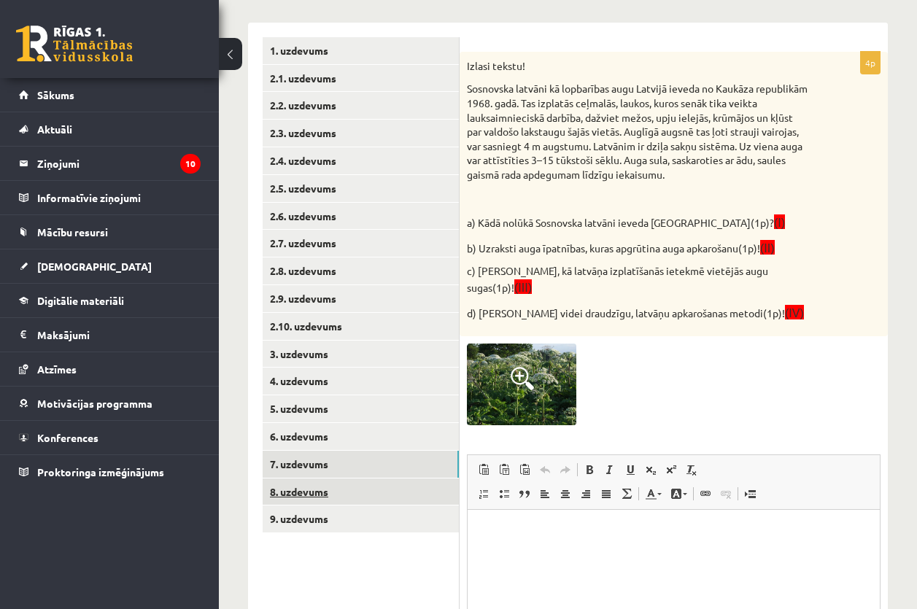
click at [311, 491] on link "8. uzdevums" at bounding box center [361, 491] width 196 height 27
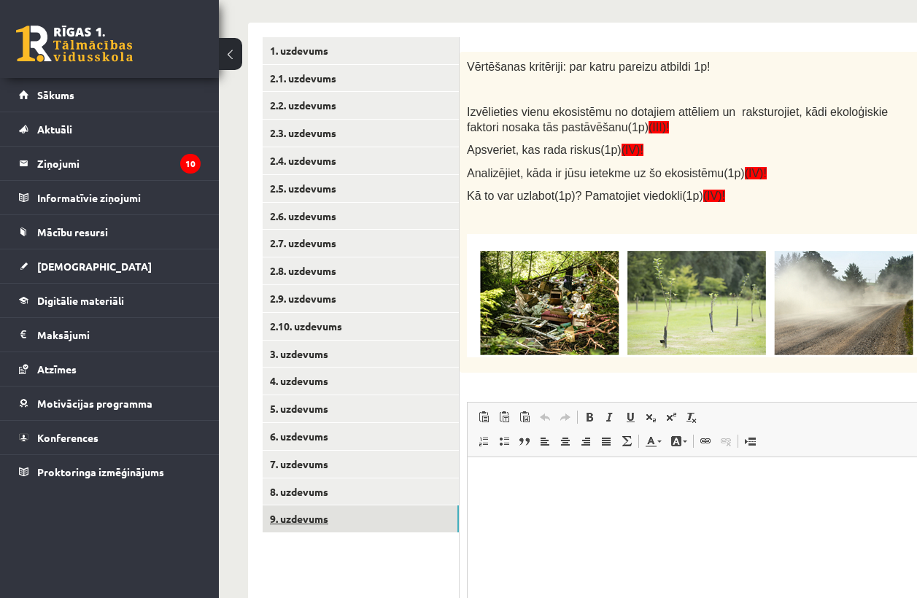
click at [303, 513] on link "9. uzdevums" at bounding box center [361, 518] width 196 height 27
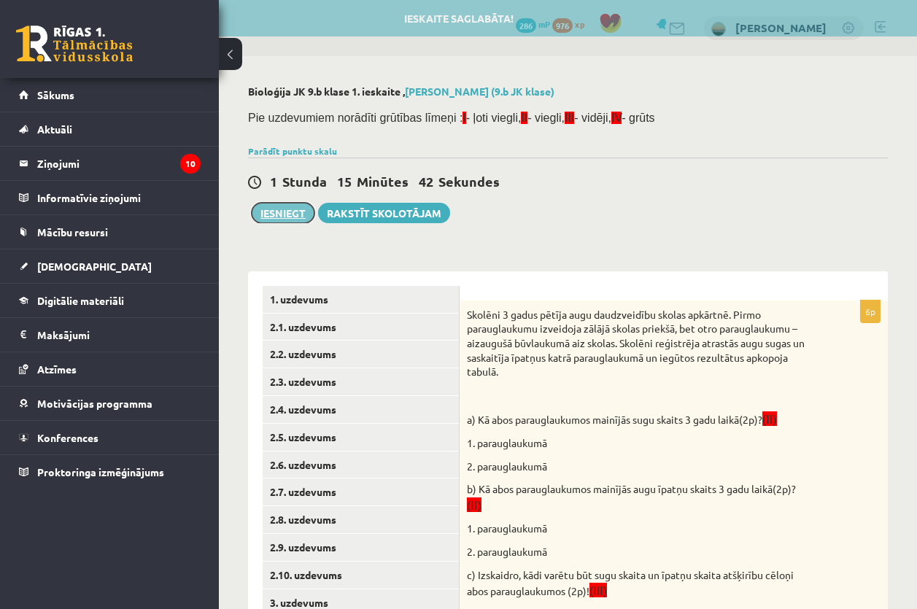
click at [290, 217] on button "Iesniegt" at bounding box center [283, 213] width 63 height 20
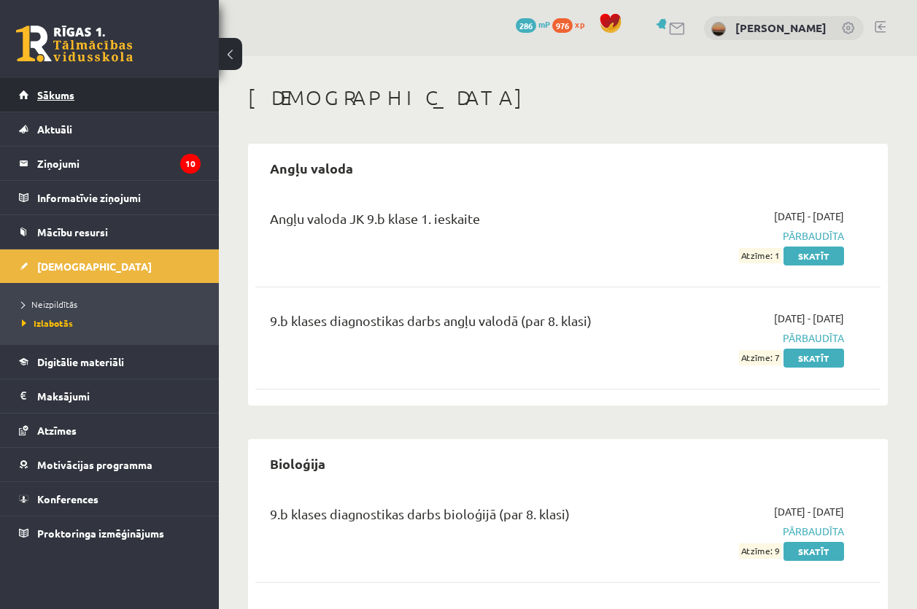
click at [76, 87] on link "Sākums" at bounding box center [110, 95] width 182 height 34
